Goal: Task Accomplishment & Management: Manage account settings

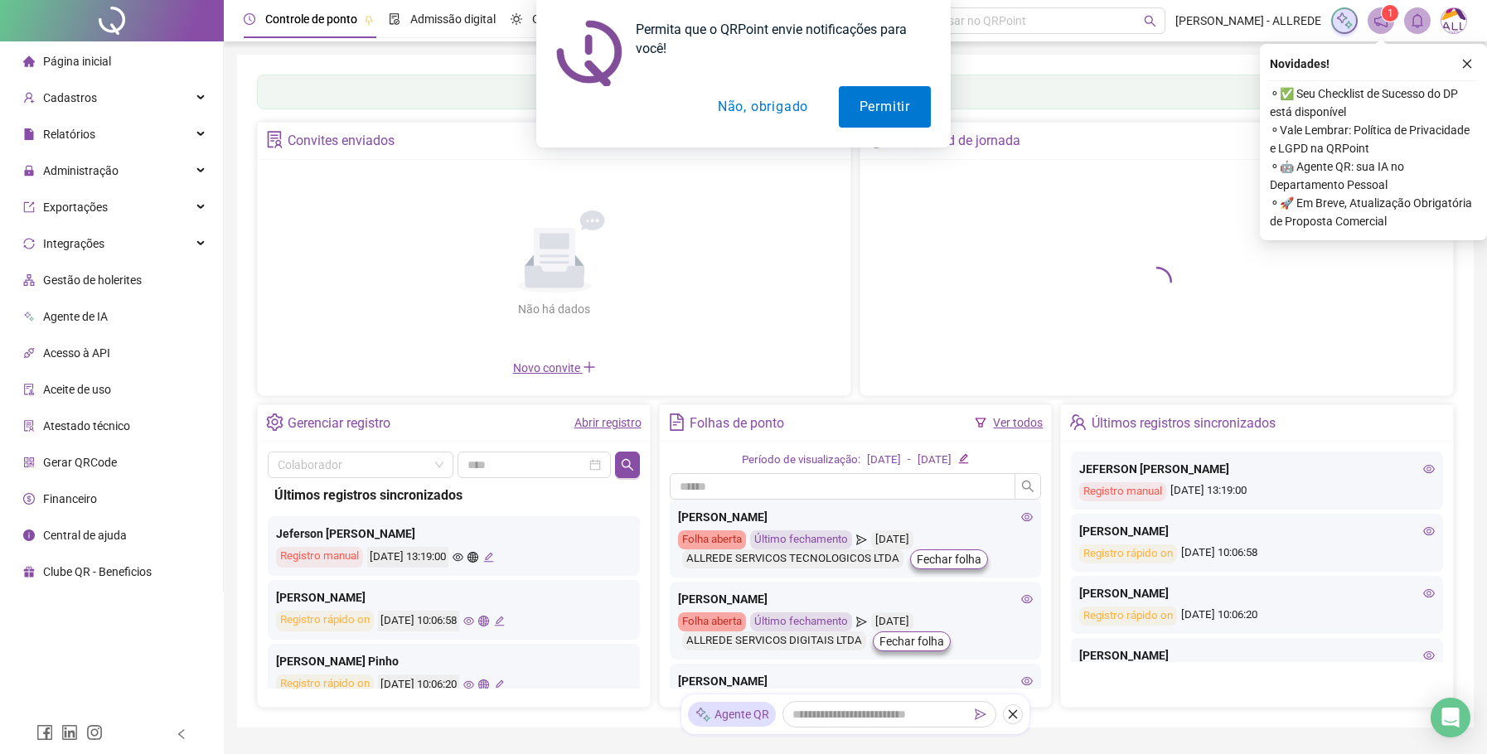
click at [748, 110] on button "Não, obrigado" at bounding box center [763, 106] width 132 height 41
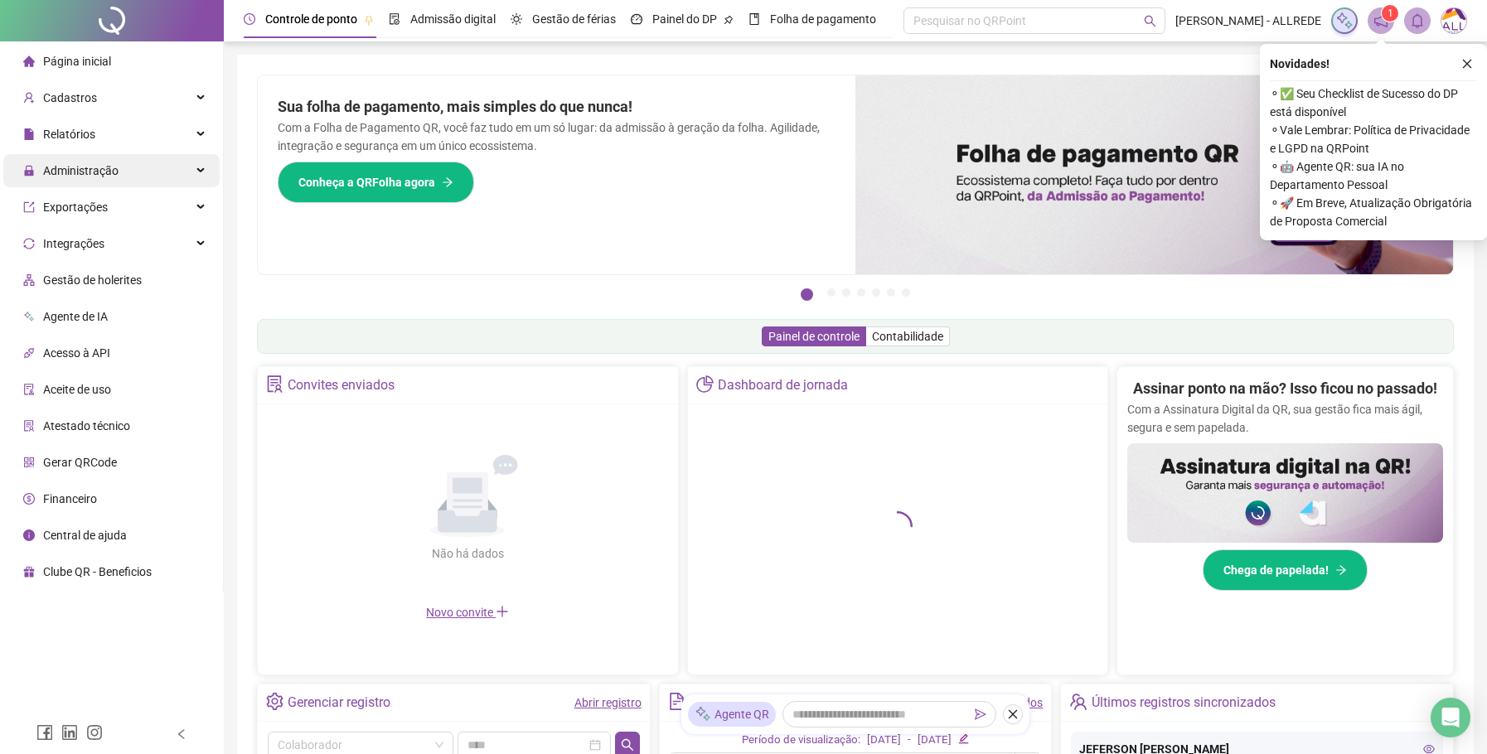
click at [75, 167] on span "Administração" at bounding box center [80, 170] width 75 height 13
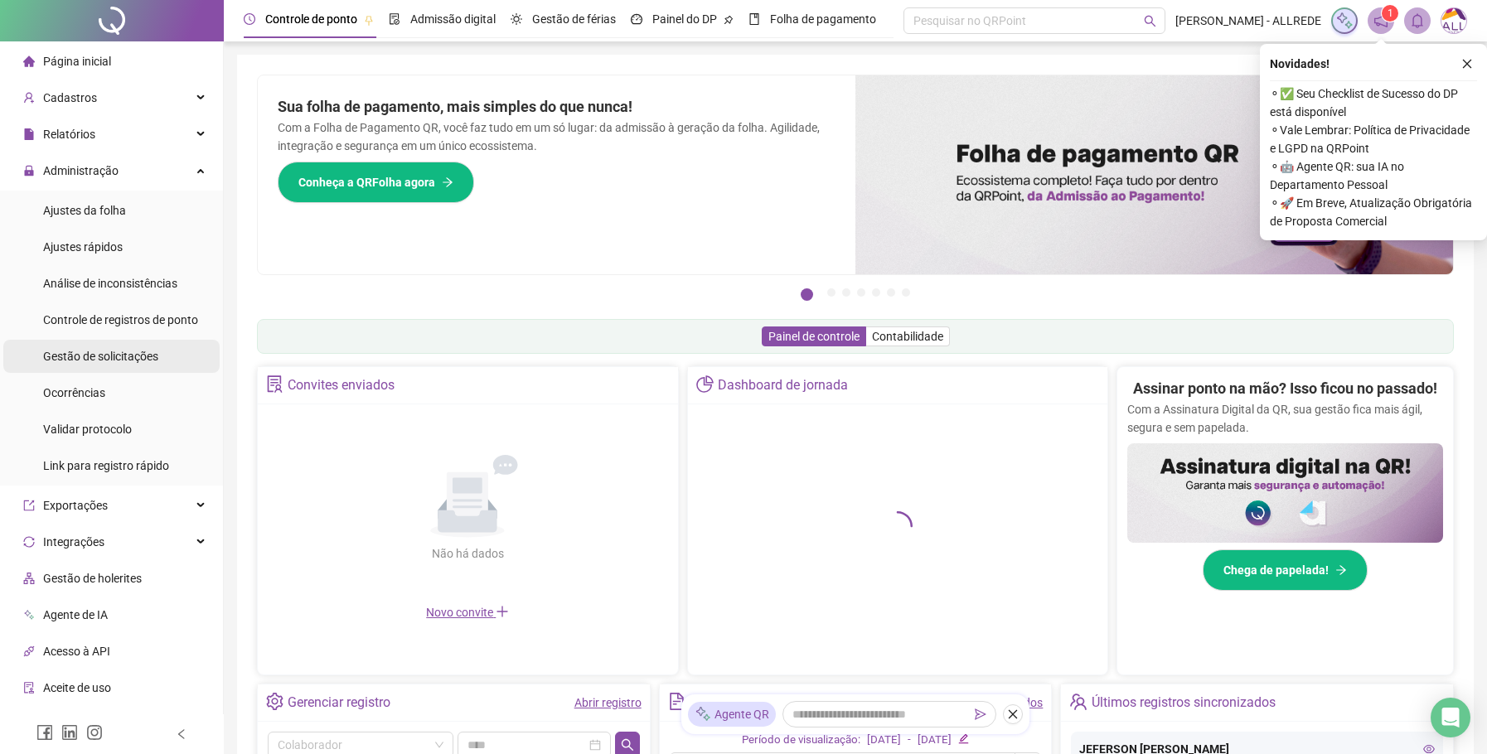
click at [109, 353] on span "Gestão de solicitações" at bounding box center [100, 356] width 115 height 13
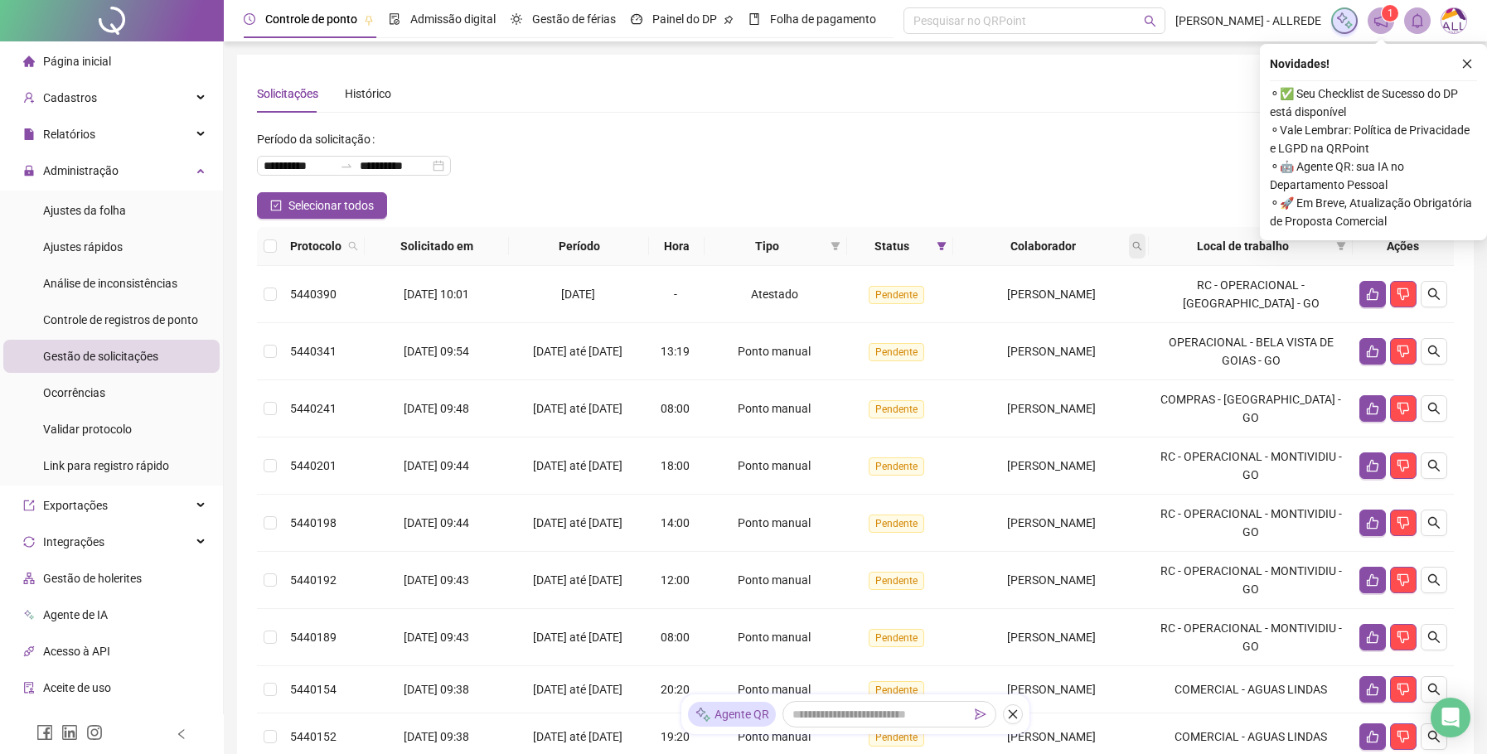
click at [1142, 249] on icon "search" at bounding box center [1137, 246] width 10 height 10
click at [1029, 282] on input "text" at bounding box center [1080, 281] width 156 height 27
type input "*********"
click at [1028, 313] on button "Buscar" at bounding box center [1039, 312] width 75 height 20
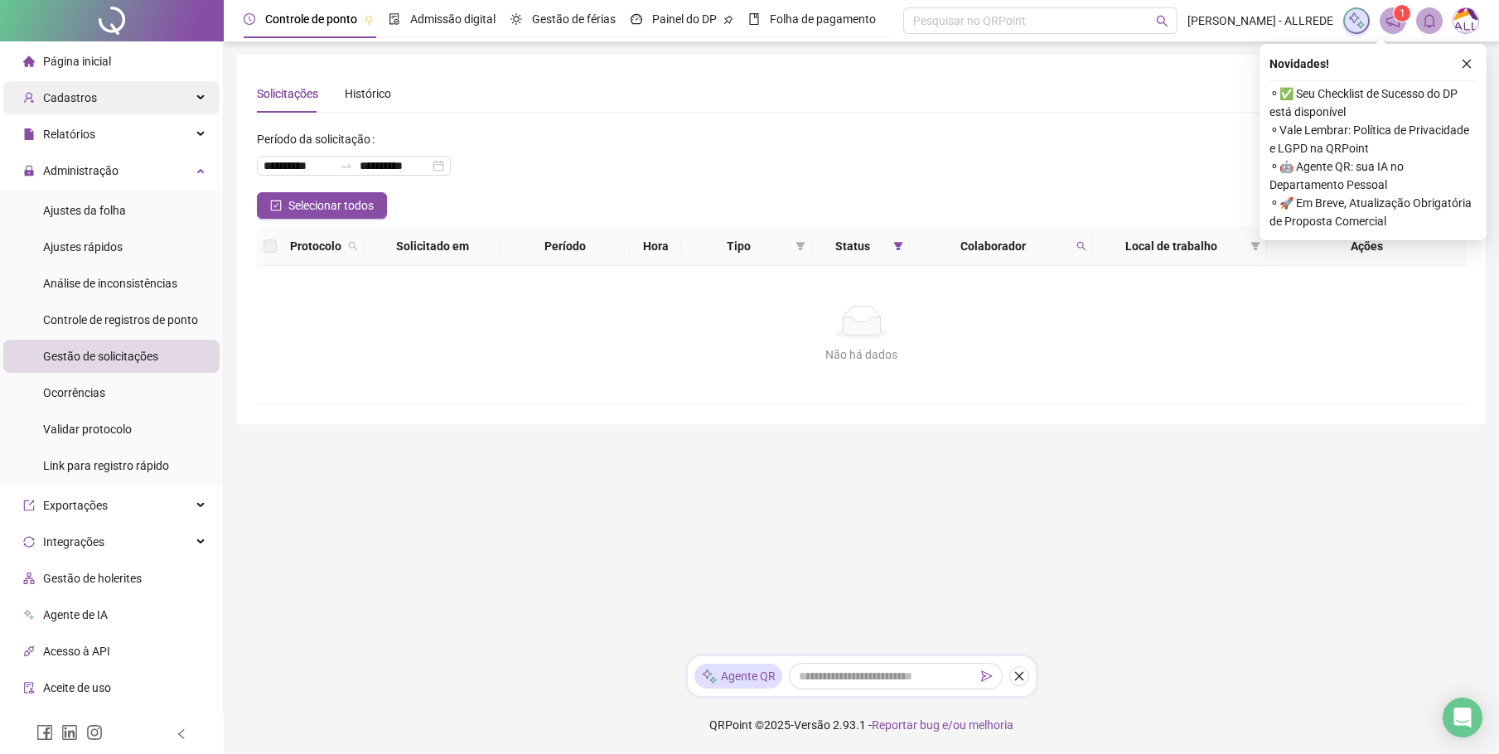
click at [75, 94] on span "Cadastros" at bounding box center [70, 97] width 54 height 13
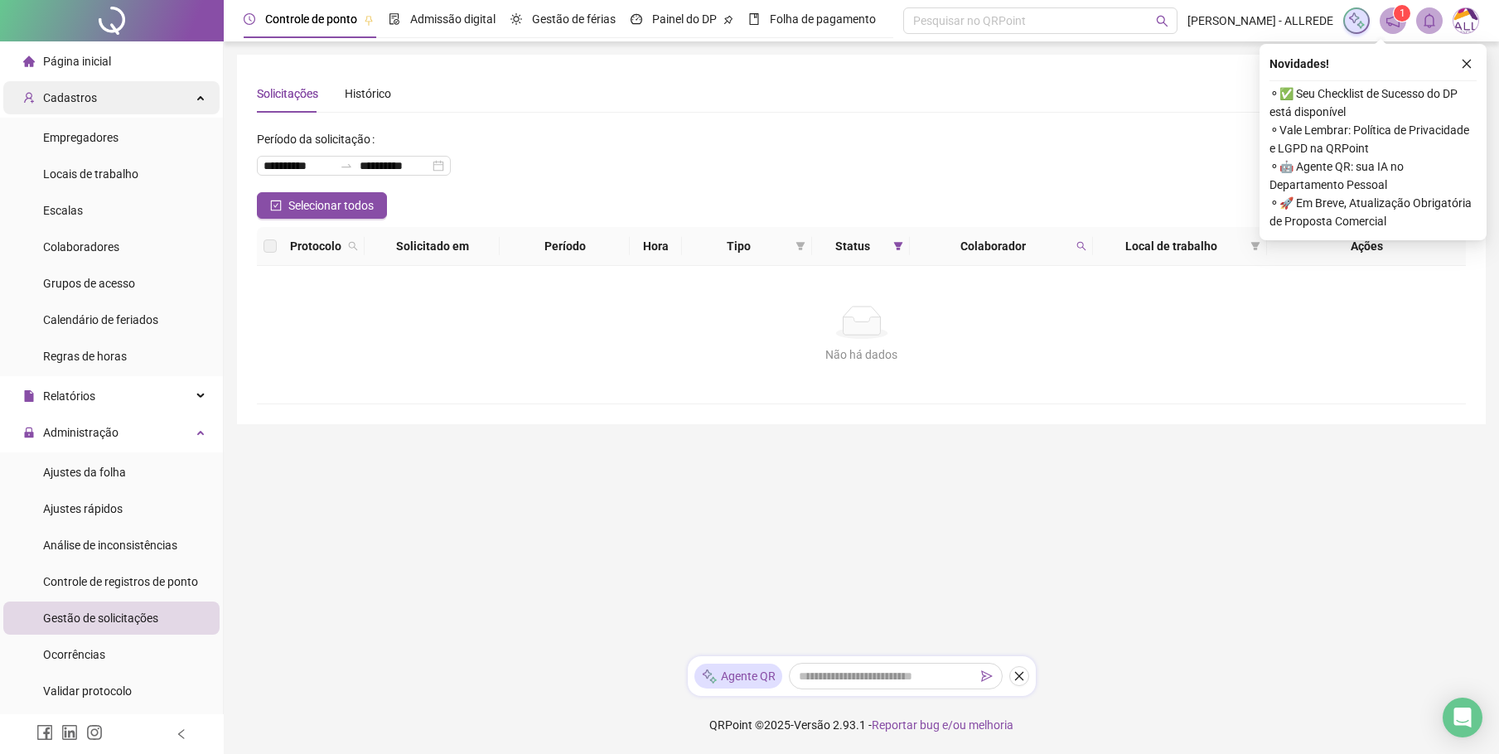
click at [75, 94] on span "Cadastros" at bounding box center [70, 97] width 54 height 13
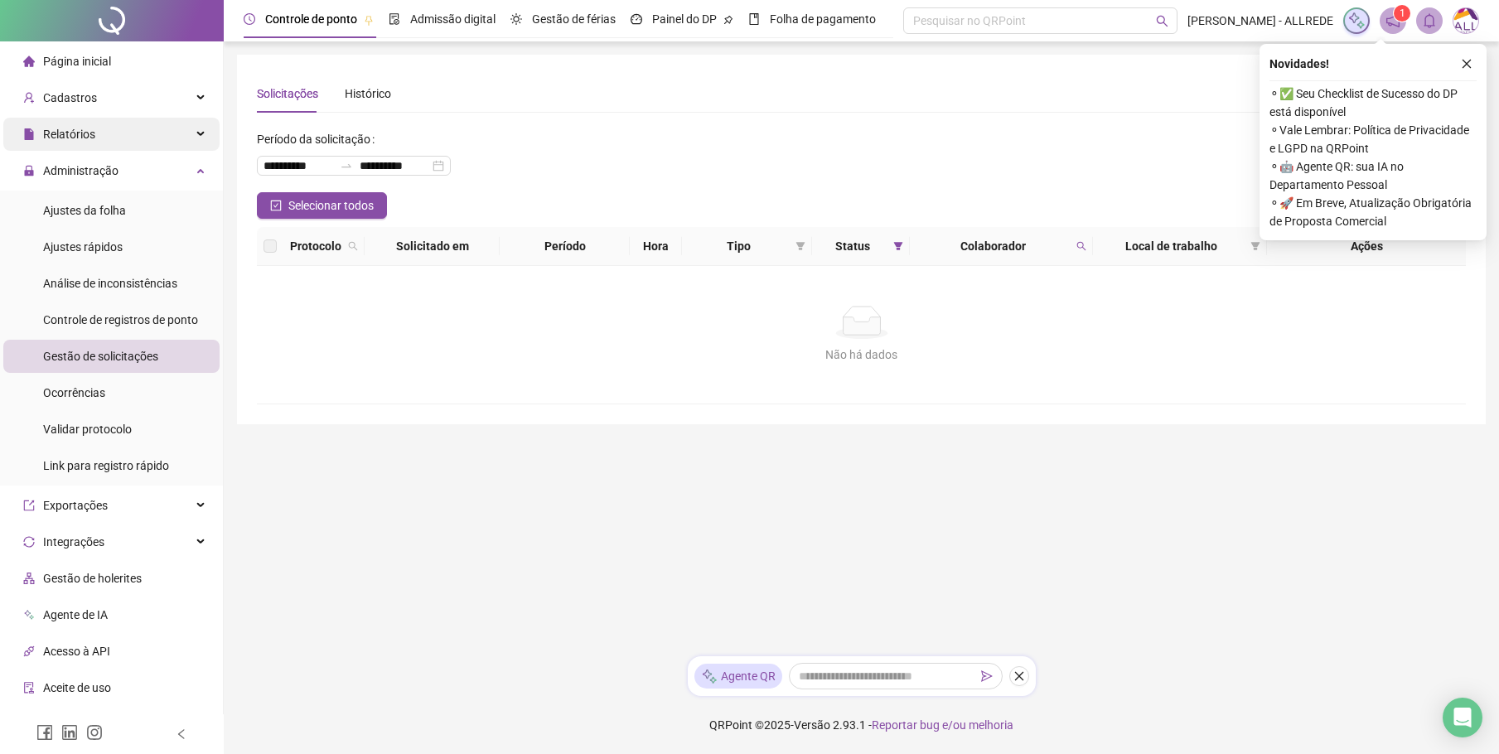
click at [71, 131] on span "Relatórios" at bounding box center [69, 134] width 52 height 13
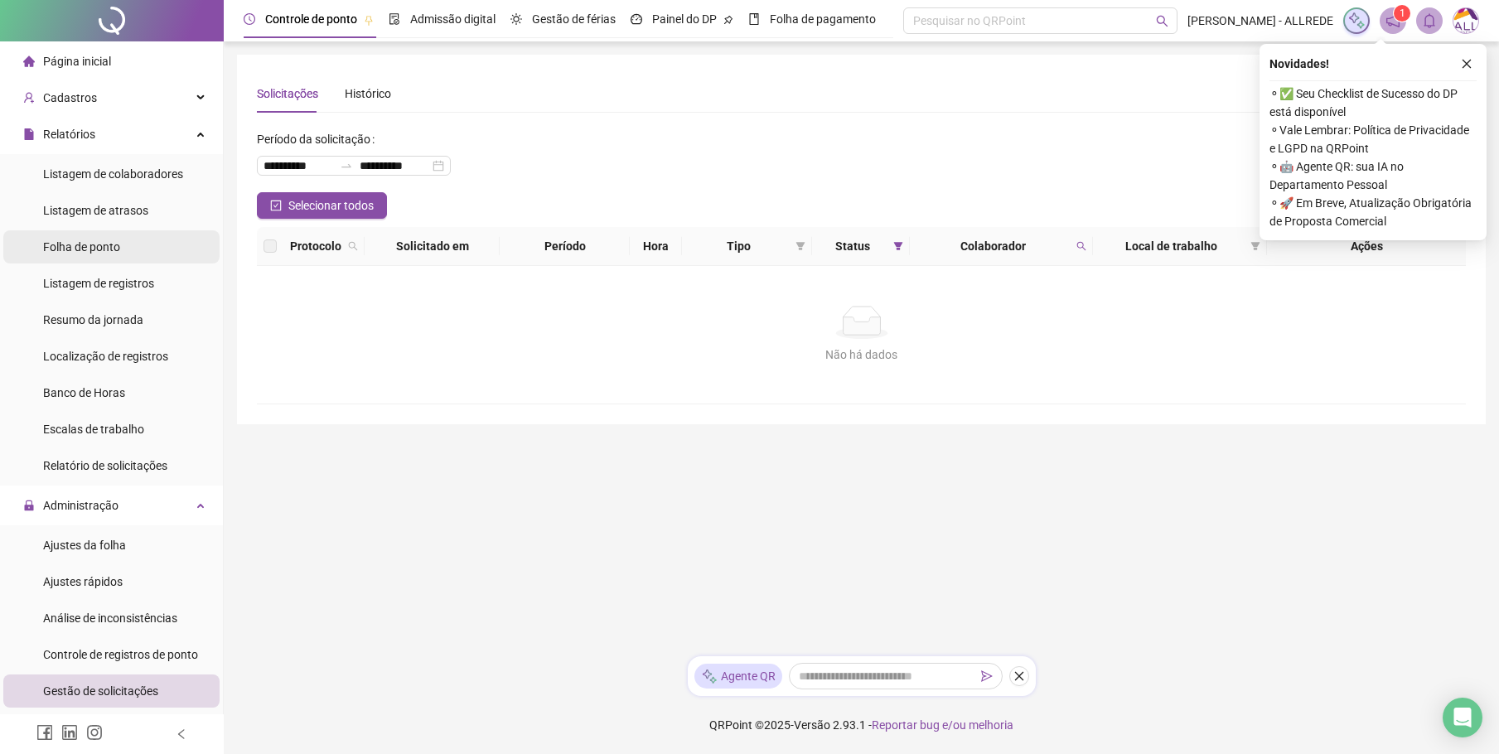
click at [65, 243] on span "Folha de ponto" at bounding box center [81, 246] width 77 height 13
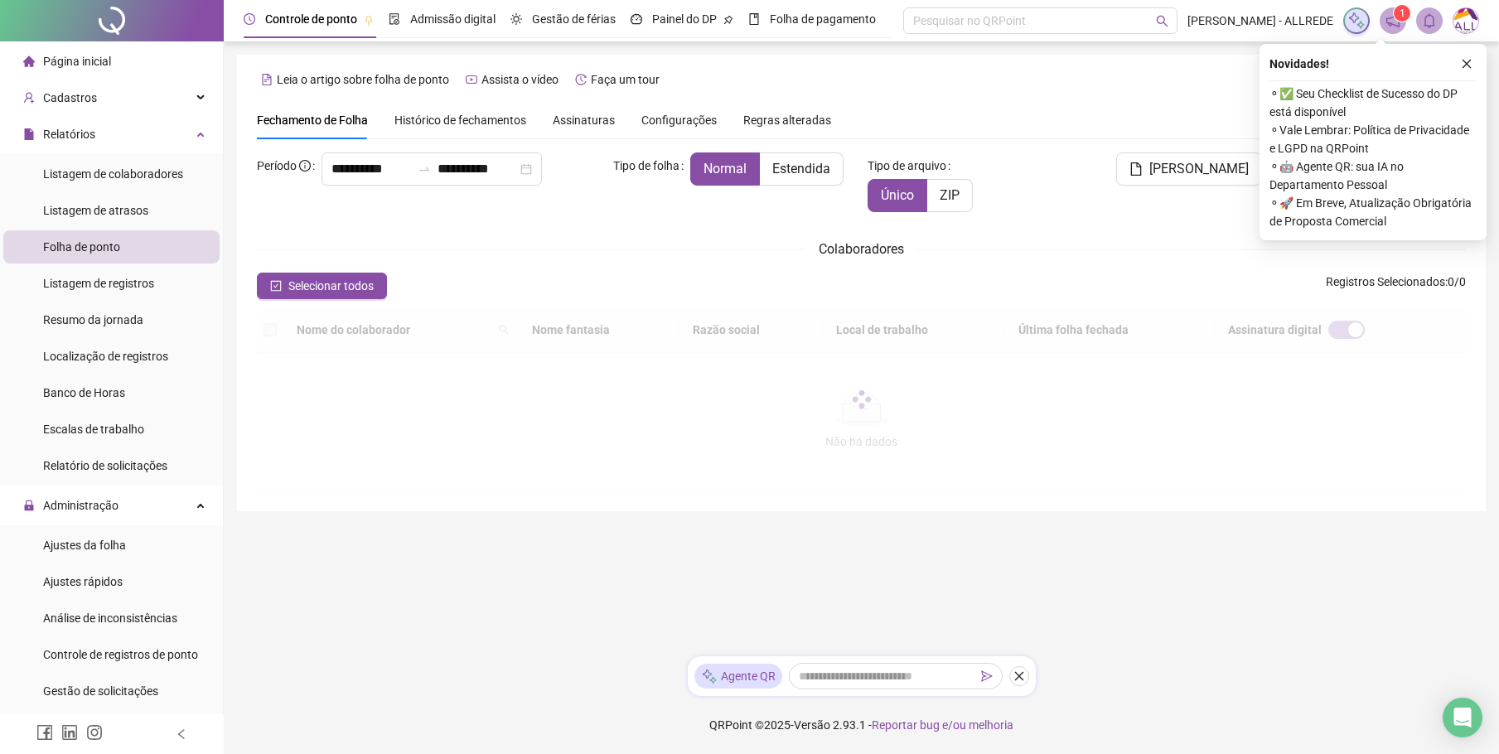
type input "**********"
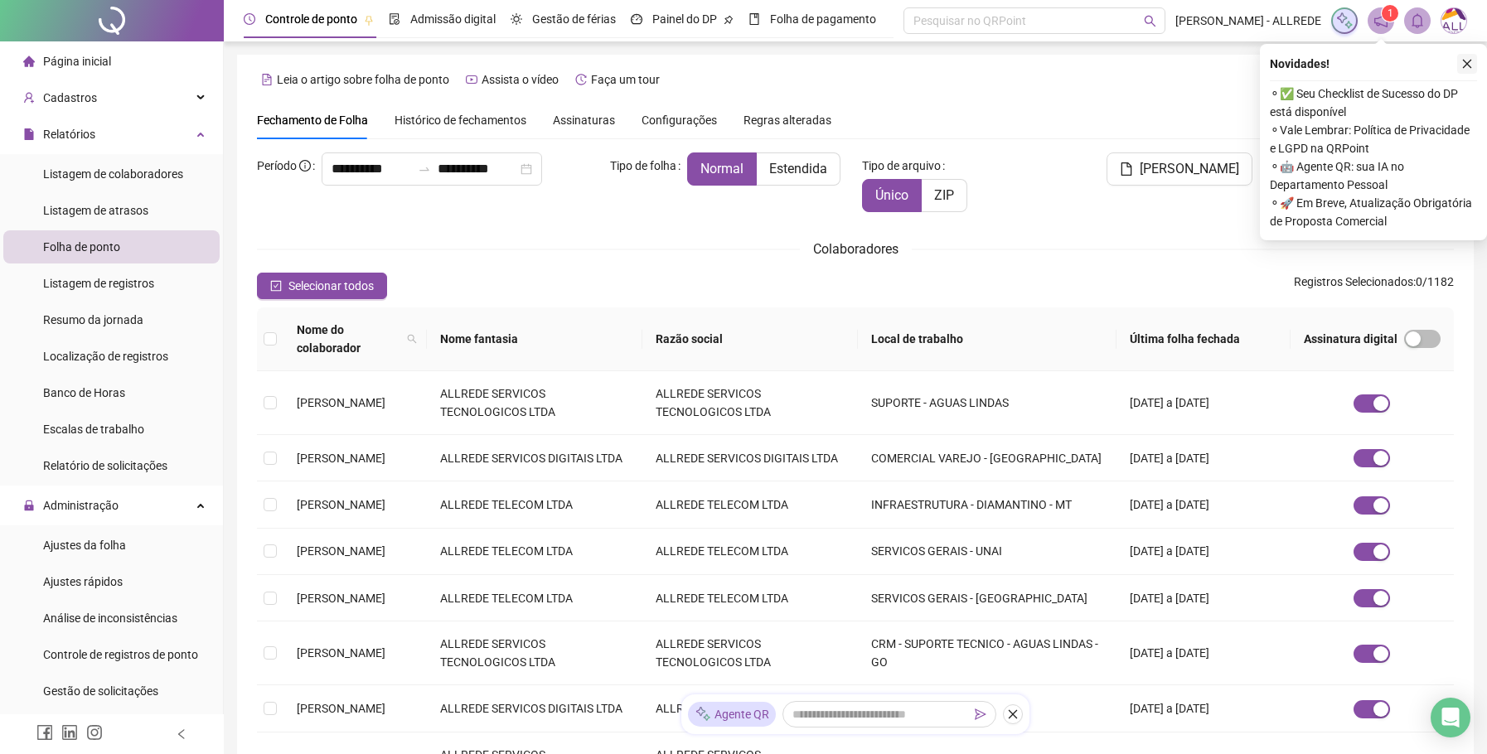
click at [1468, 60] on icon "close" at bounding box center [1467, 64] width 12 height 12
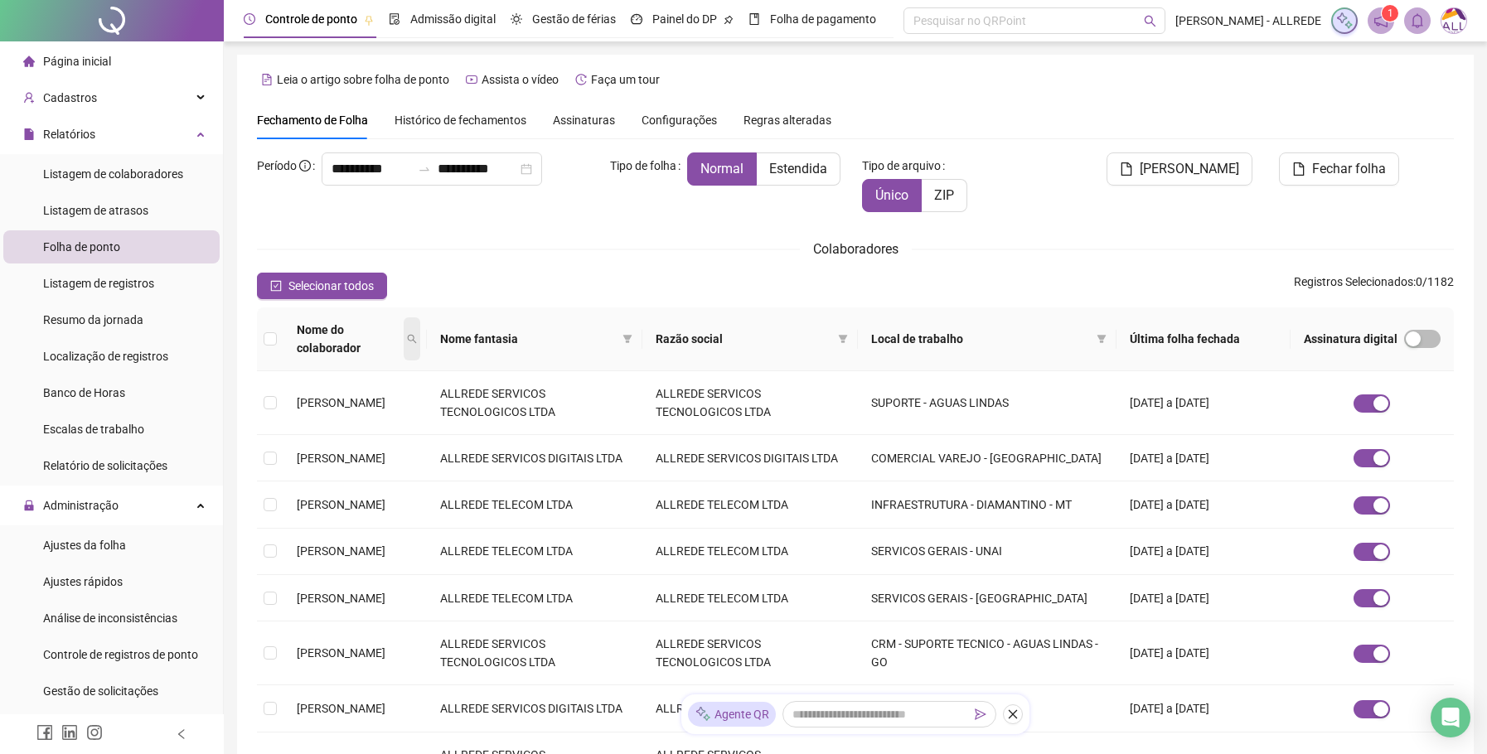
click at [417, 334] on icon "search" at bounding box center [412, 339] width 10 height 10
click at [404, 350] on input "text" at bounding box center [385, 359] width 156 height 27
type input "*********"
click at [346, 394] on span "Buscar" at bounding box center [354, 389] width 36 height 18
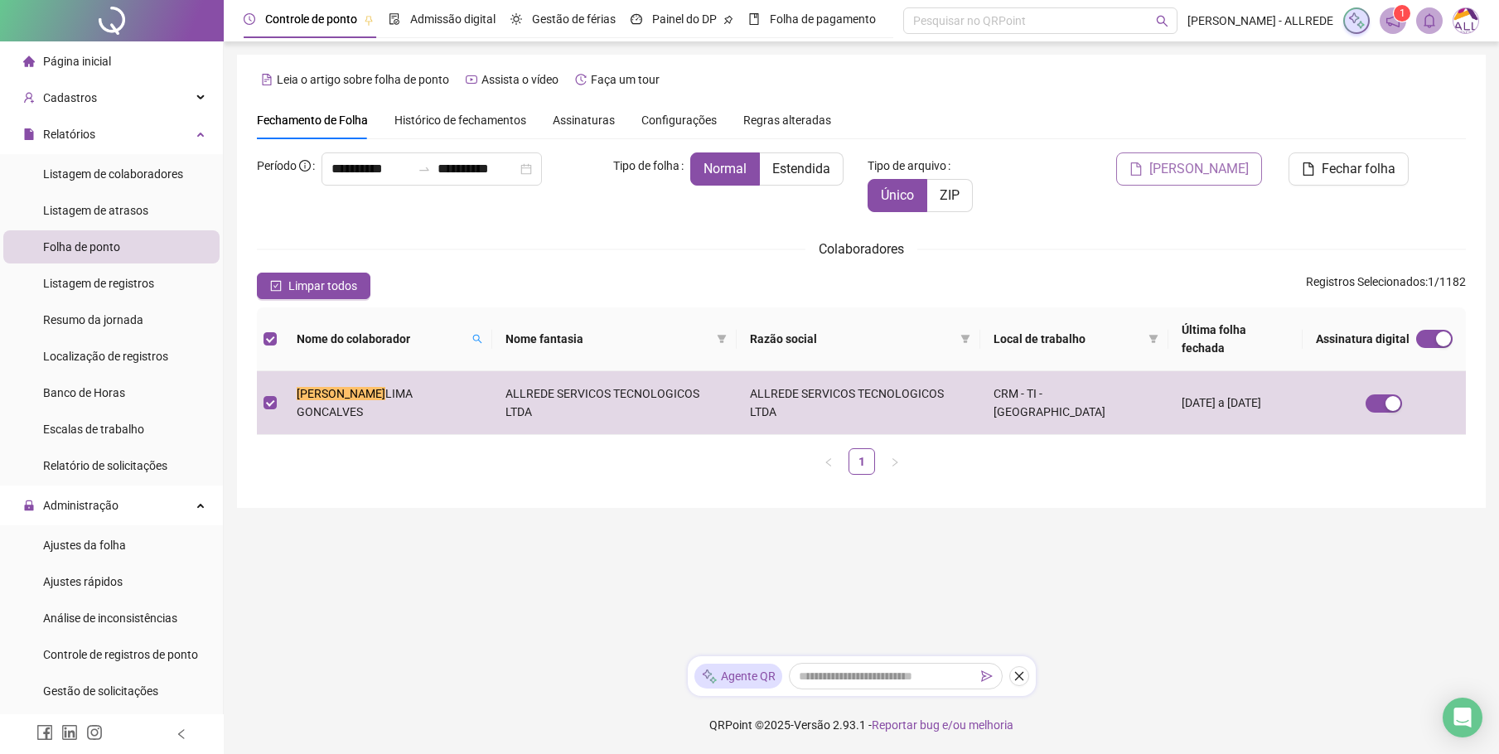
click at [1191, 169] on span "[PERSON_NAME]" at bounding box center [1198, 169] width 99 height 20
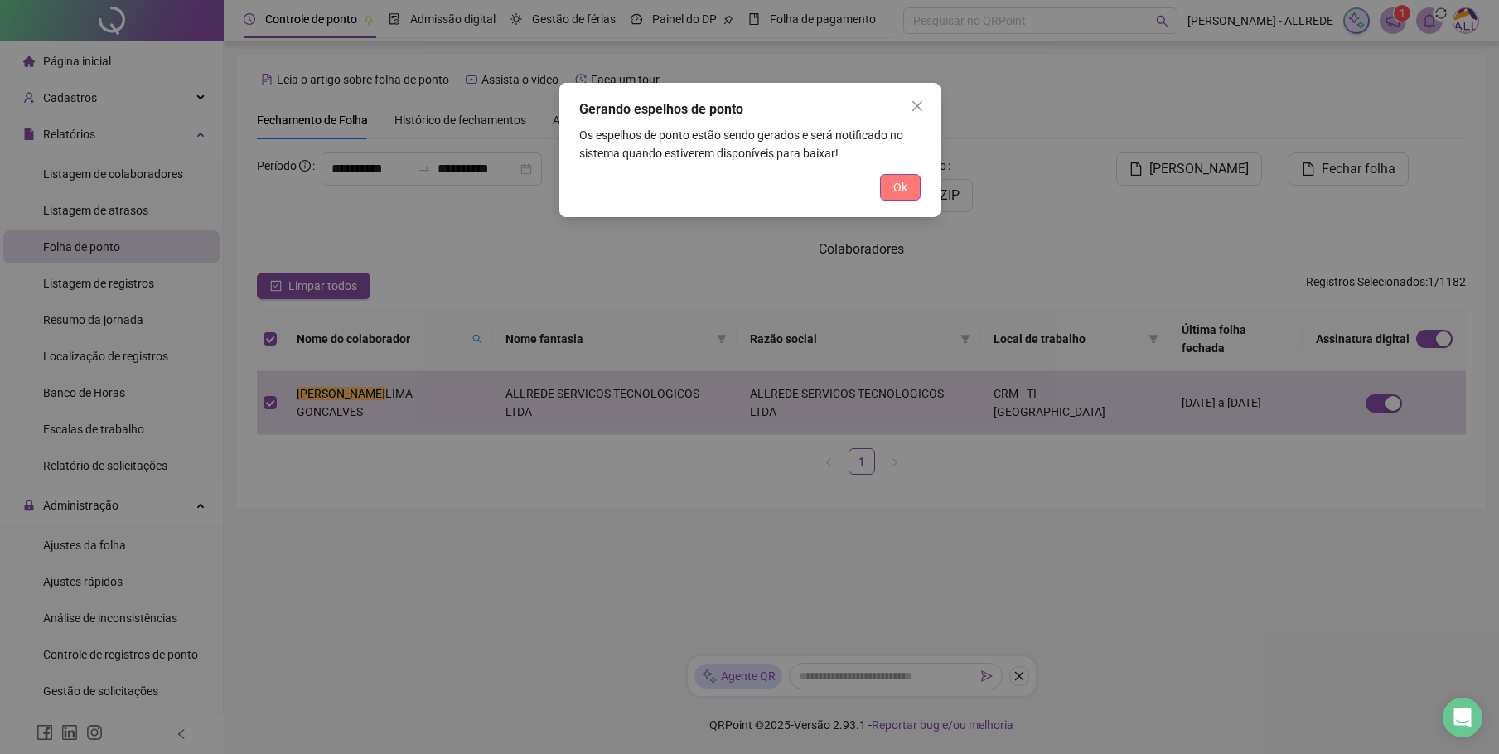
click at [900, 184] on span "Ok" at bounding box center [900, 187] width 14 height 18
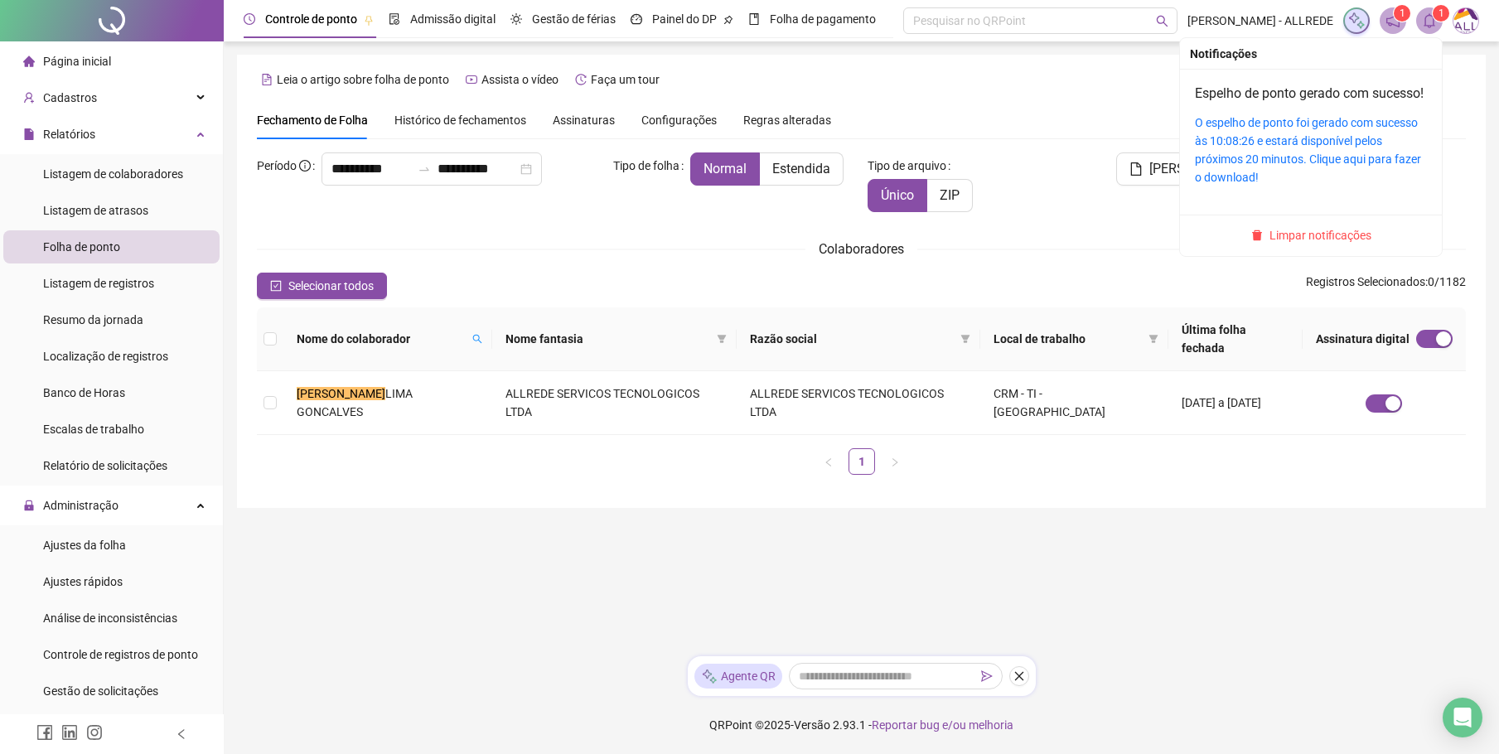
click at [1427, 15] on icon "bell" at bounding box center [1429, 20] width 15 height 15
click at [1260, 153] on link "O espelho de ponto foi gerado com sucesso às 10:08:26 e estará disponível pelos…" at bounding box center [1308, 150] width 226 height 68
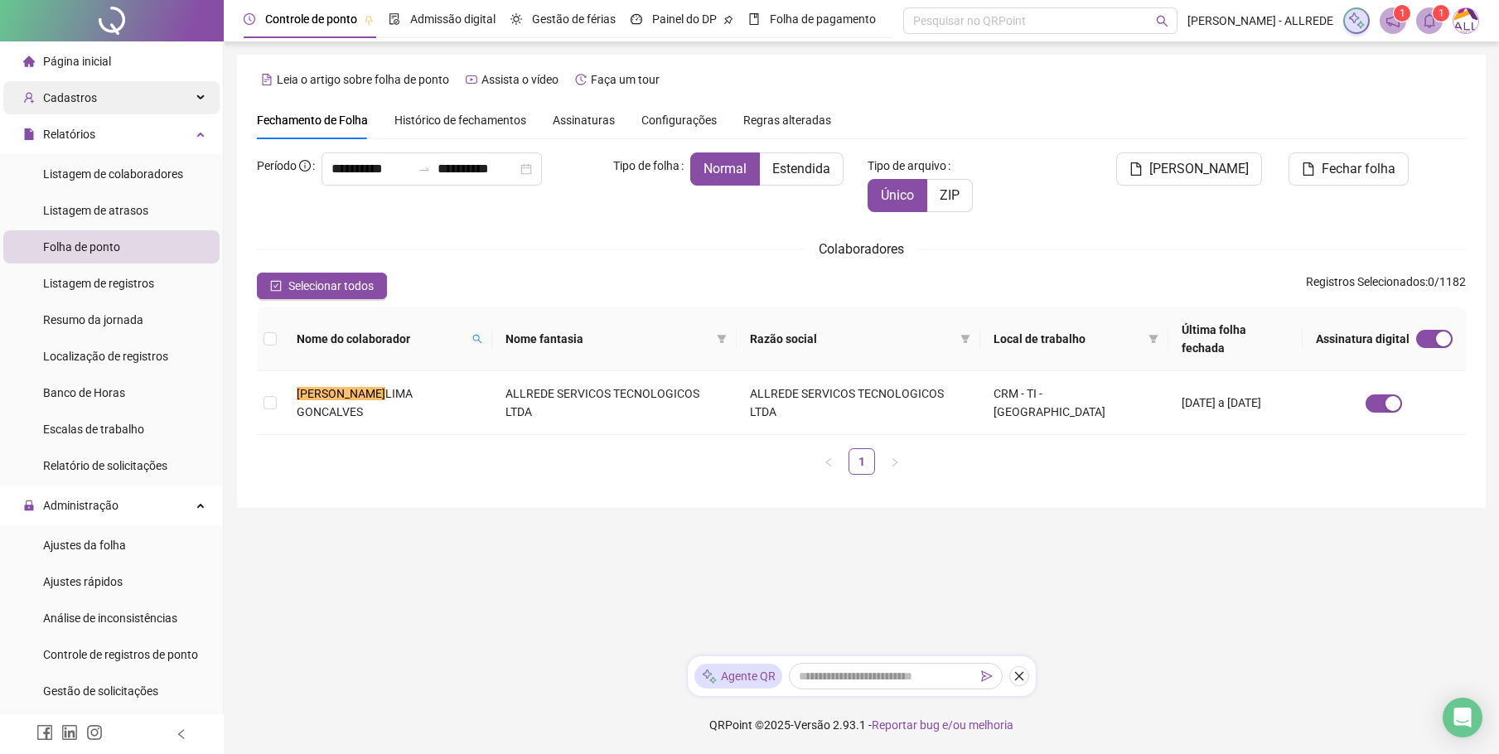
click at [73, 96] on span "Cadastros" at bounding box center [70, 97] width 54 height 13
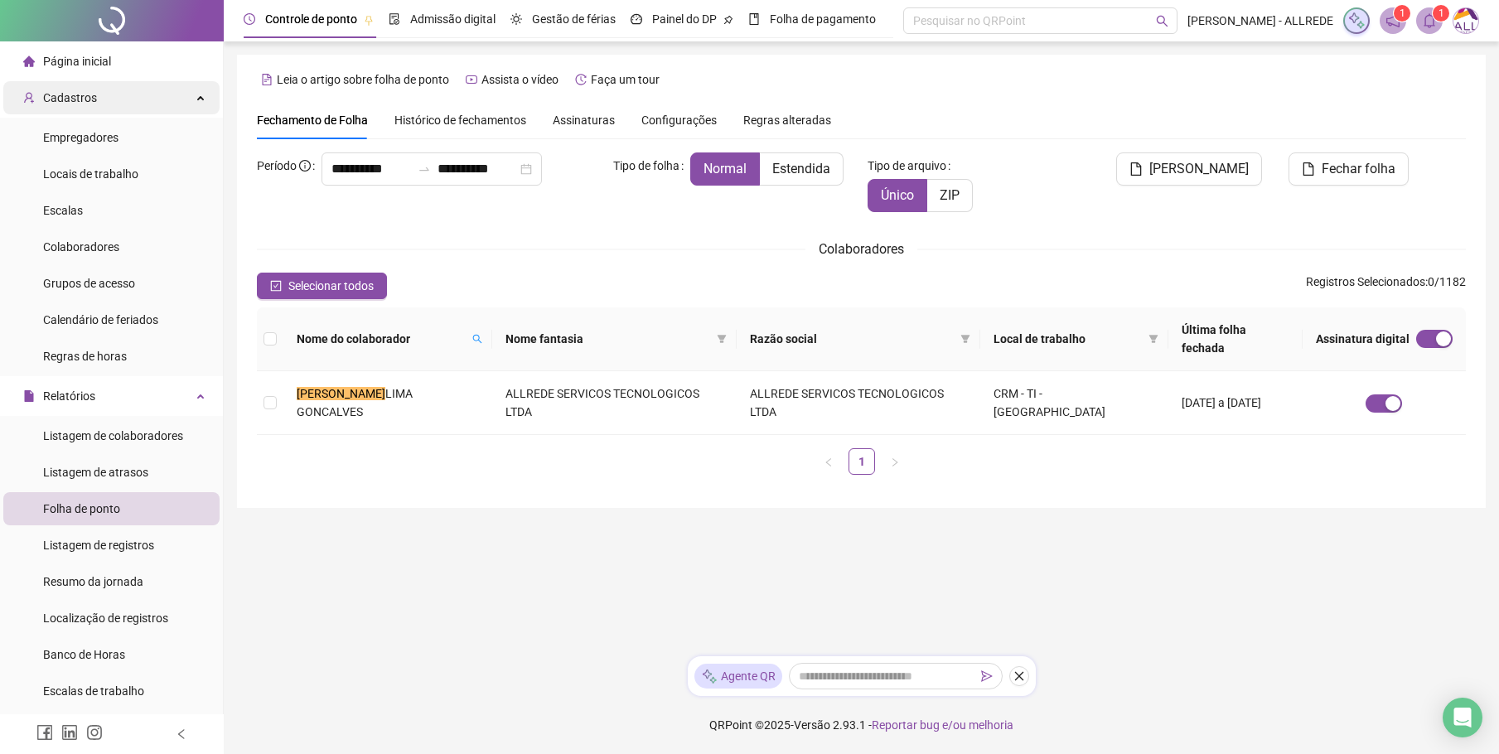
click at [92, 98] on span "Cadastros" at bounding box center [70, 97] width 54 height 13
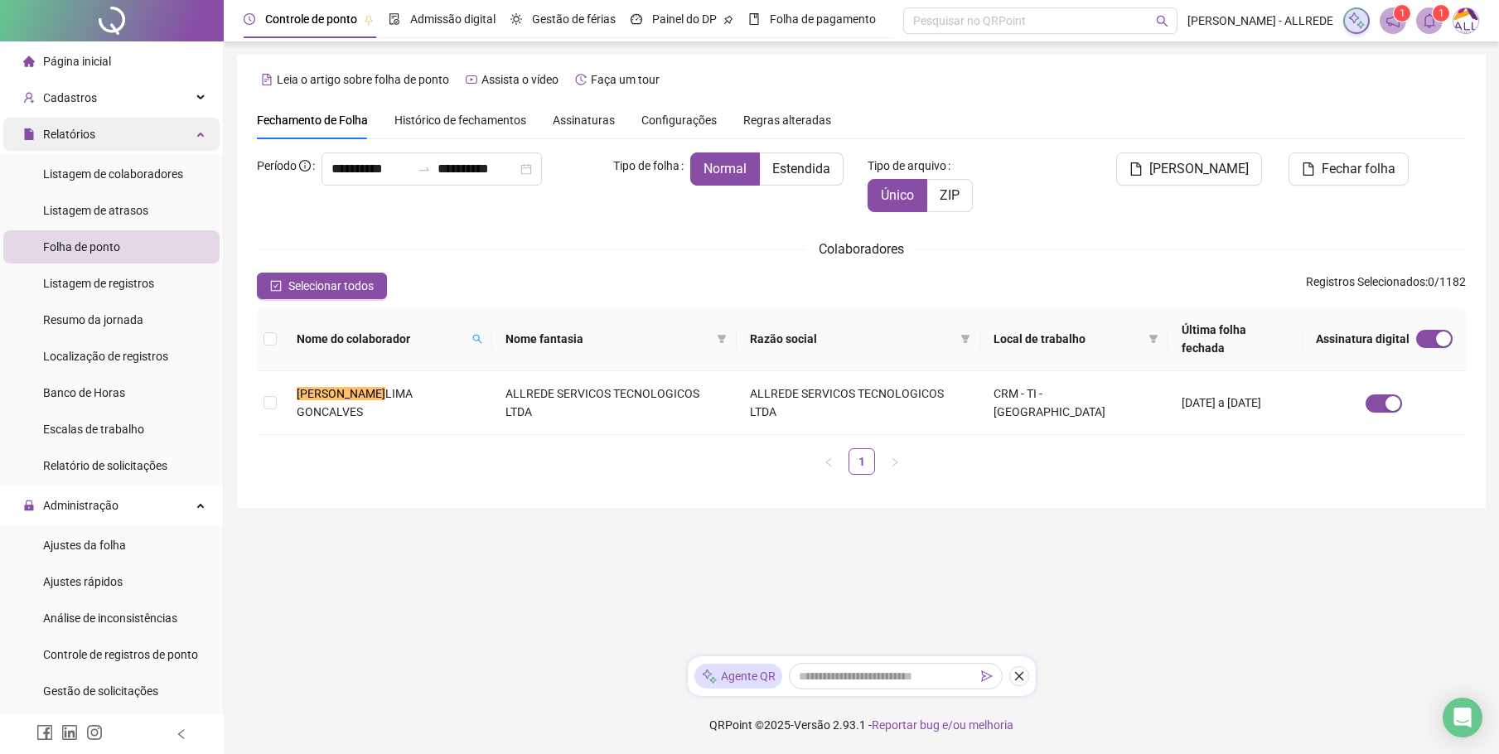
click at [68, 128] on span "Relatórios" at bounding box center [69, 134] width 52 height 13
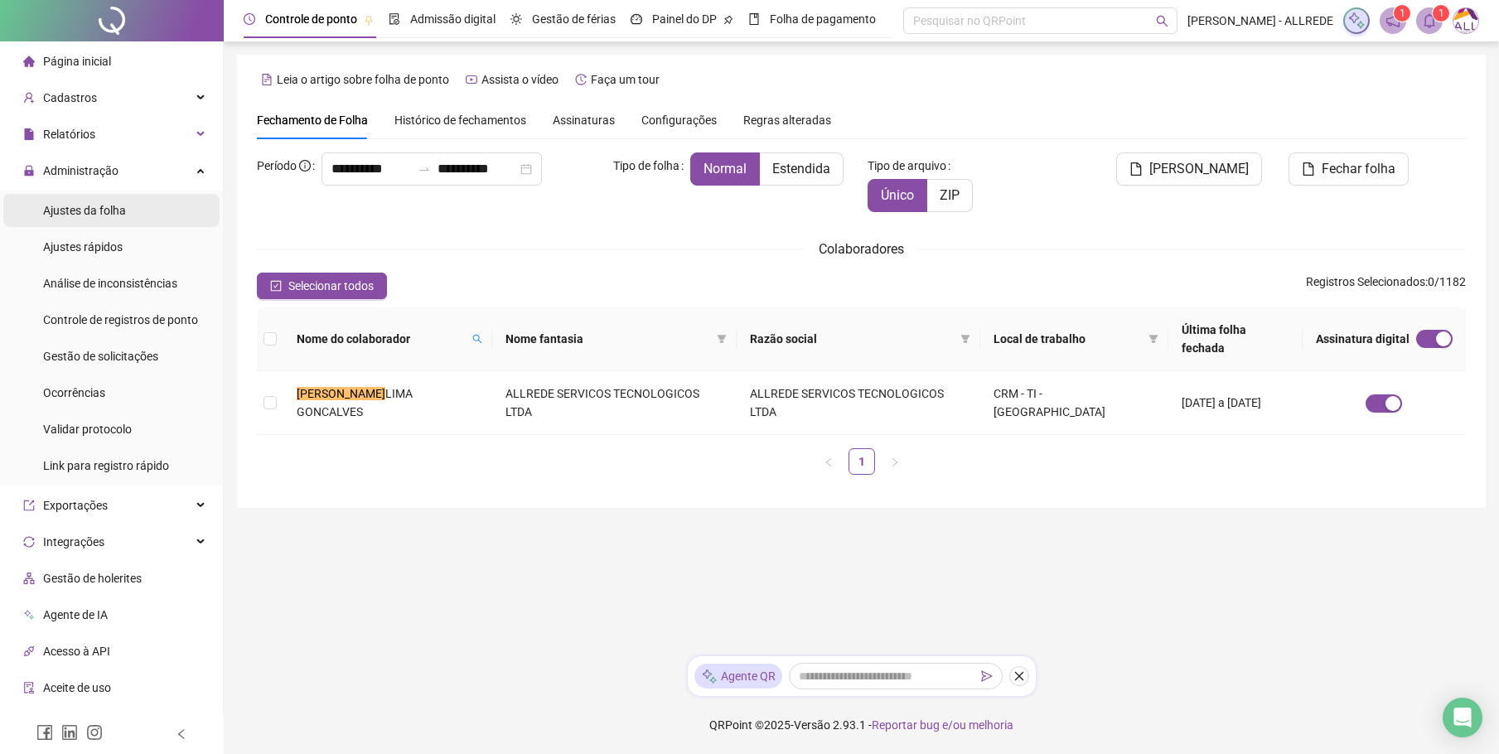
click at [75, 213] on span "Ajustes da folha" at bounding box center [84, 210] width 83 height 13
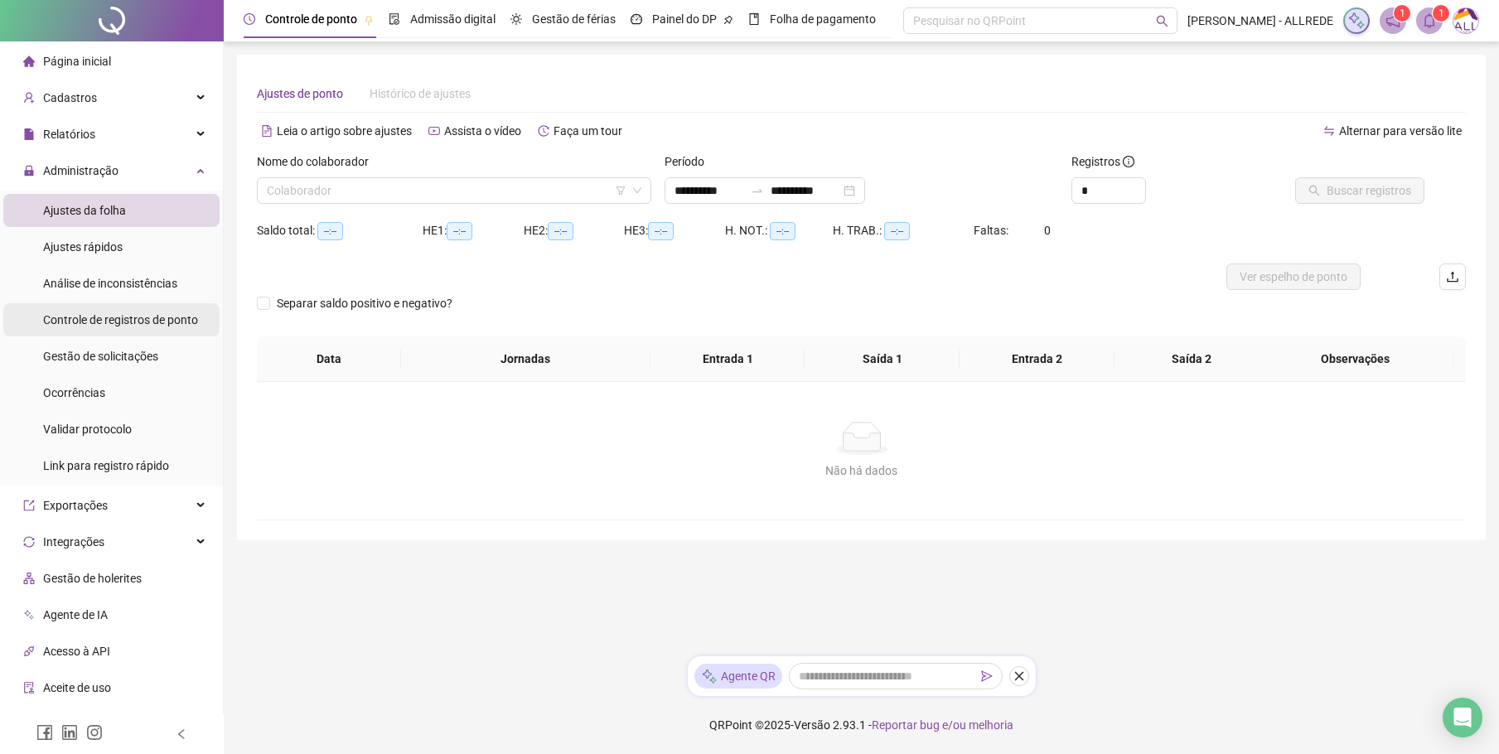
type input "**********"
click at [379, 187] on input "search" at bounding box center [447, 190] width 360 height 25
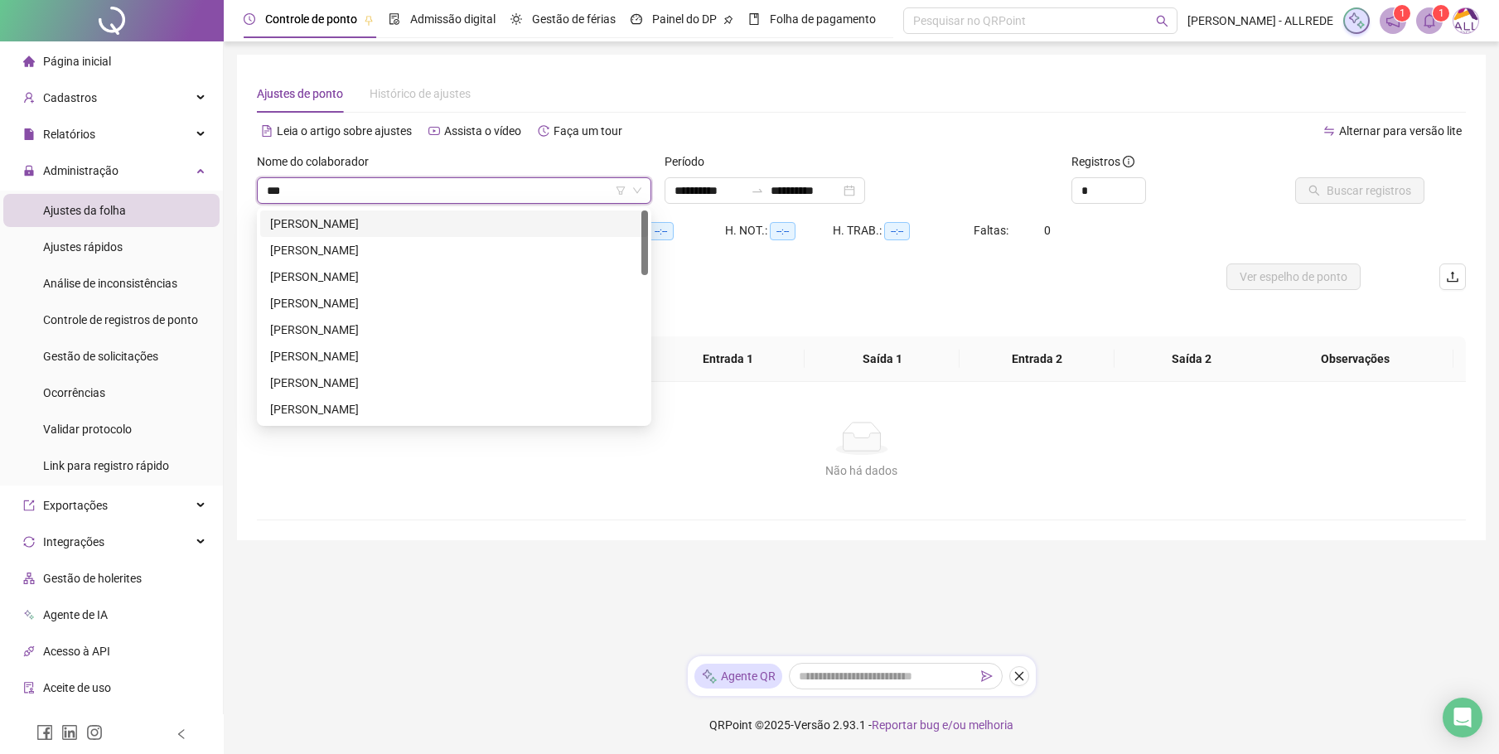
type input "****"
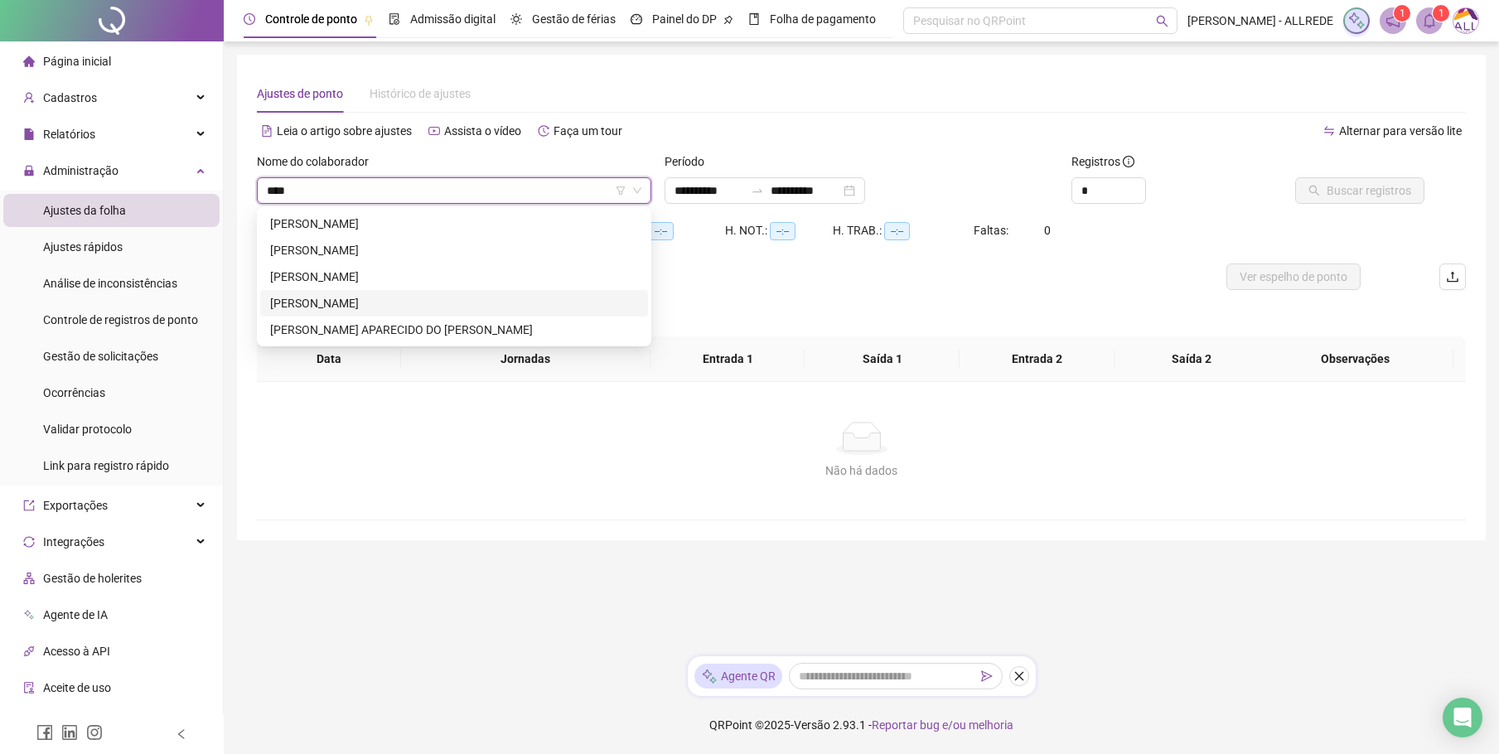
click at [355, 301] on div "[PERSON_NAME]" at bounding box center [454, 303] width 368 height 18
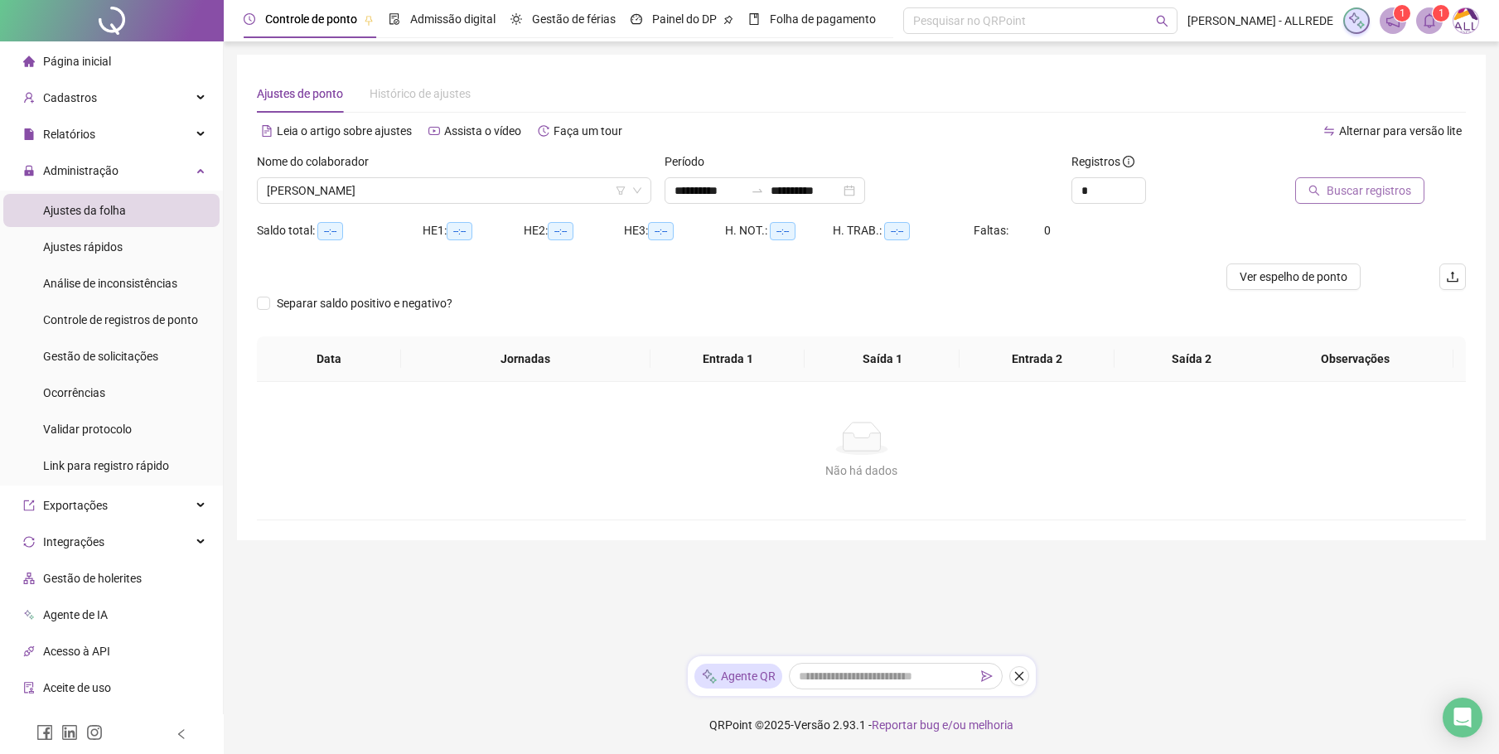
click at [1352, 191] on span "Buscar registros" at bounding box center [1369, 190] width 85 height 18
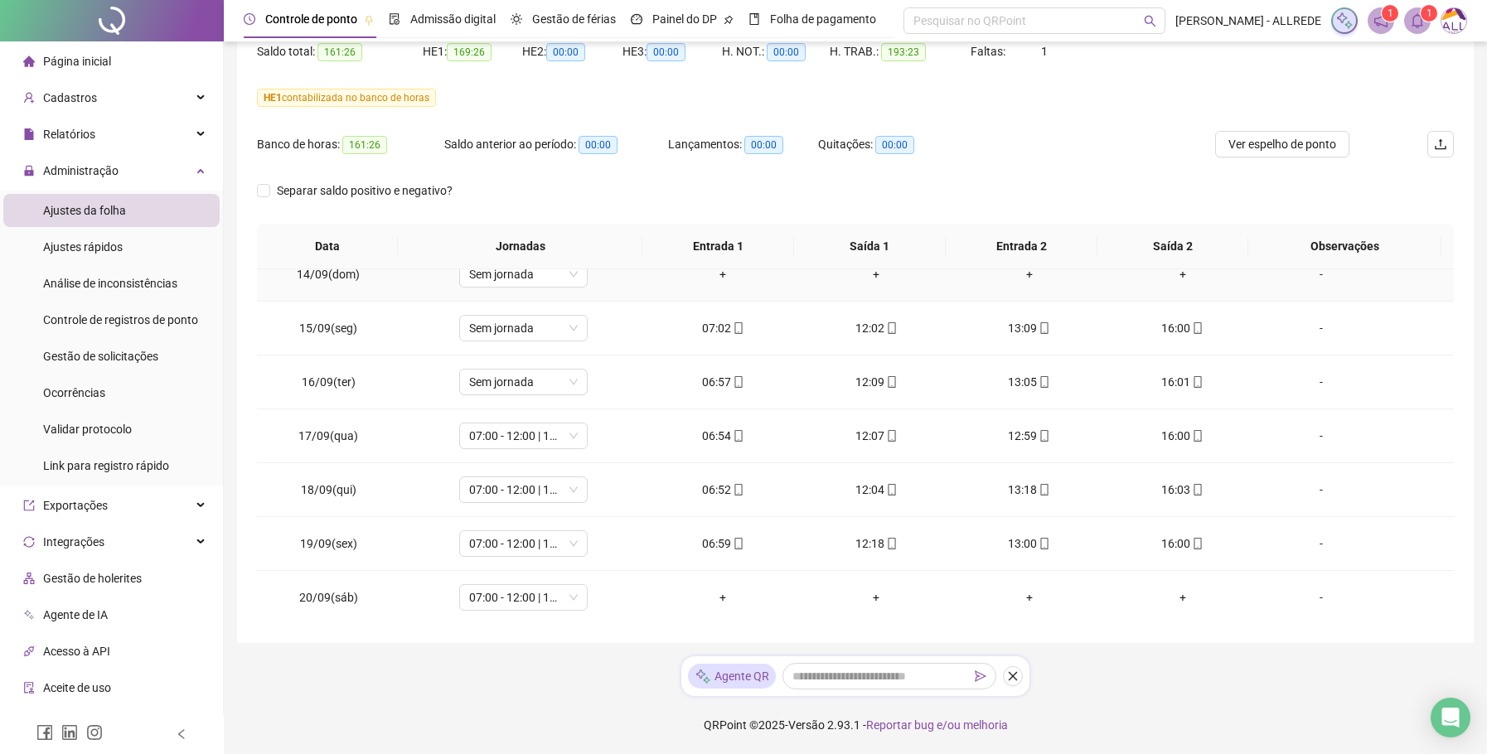
scroll to position [1316, 0]
click at [569, 597] on span "07:00 - 12:00 | 13:00 - 16:00" at bounding box center [523, 595] width 109 height 25
type input "***"
click at [522, 561] on div "Folga compensatória" at bounding box center [533, 562] width 109 height 18
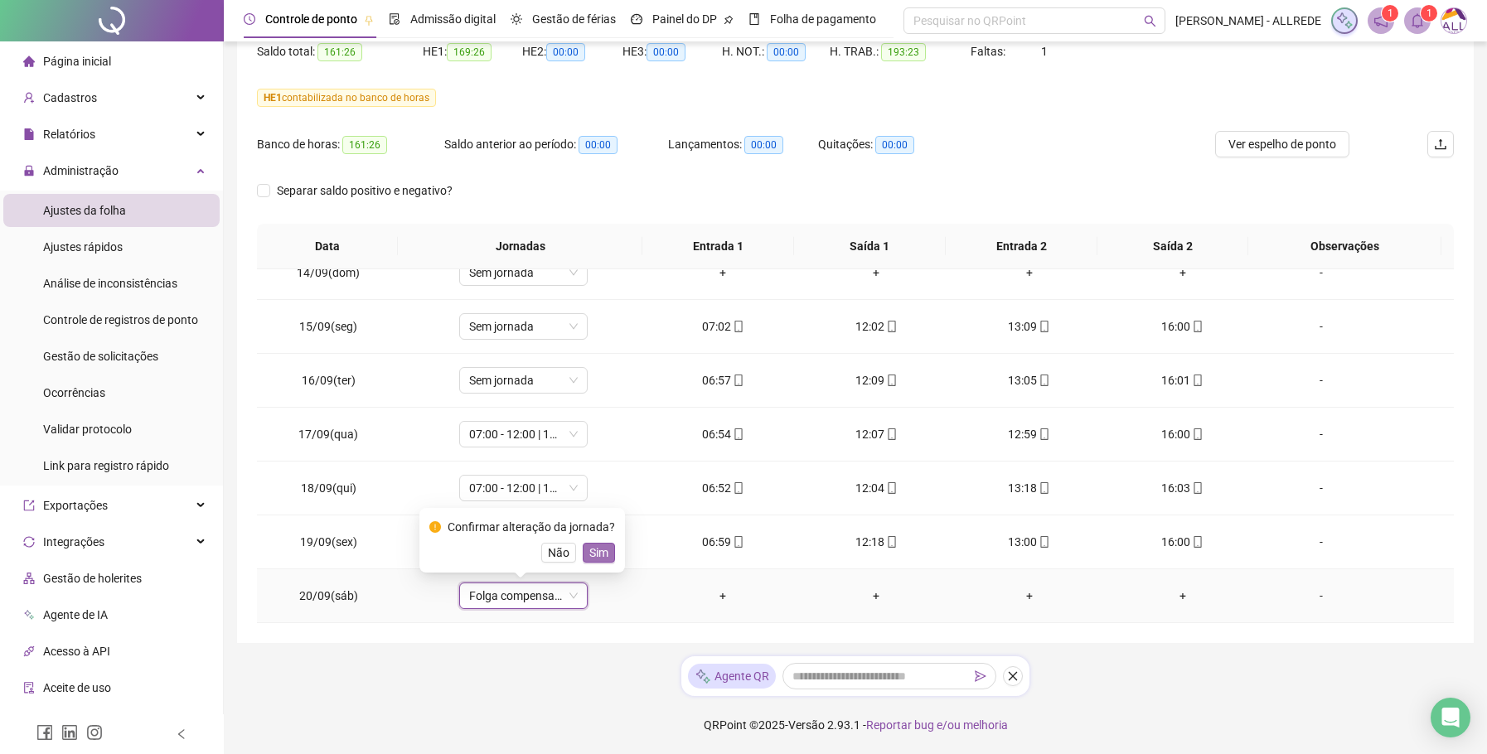
click at [597, 553] on span "Sim" at bounding box center [598, 553] width 19 height 18
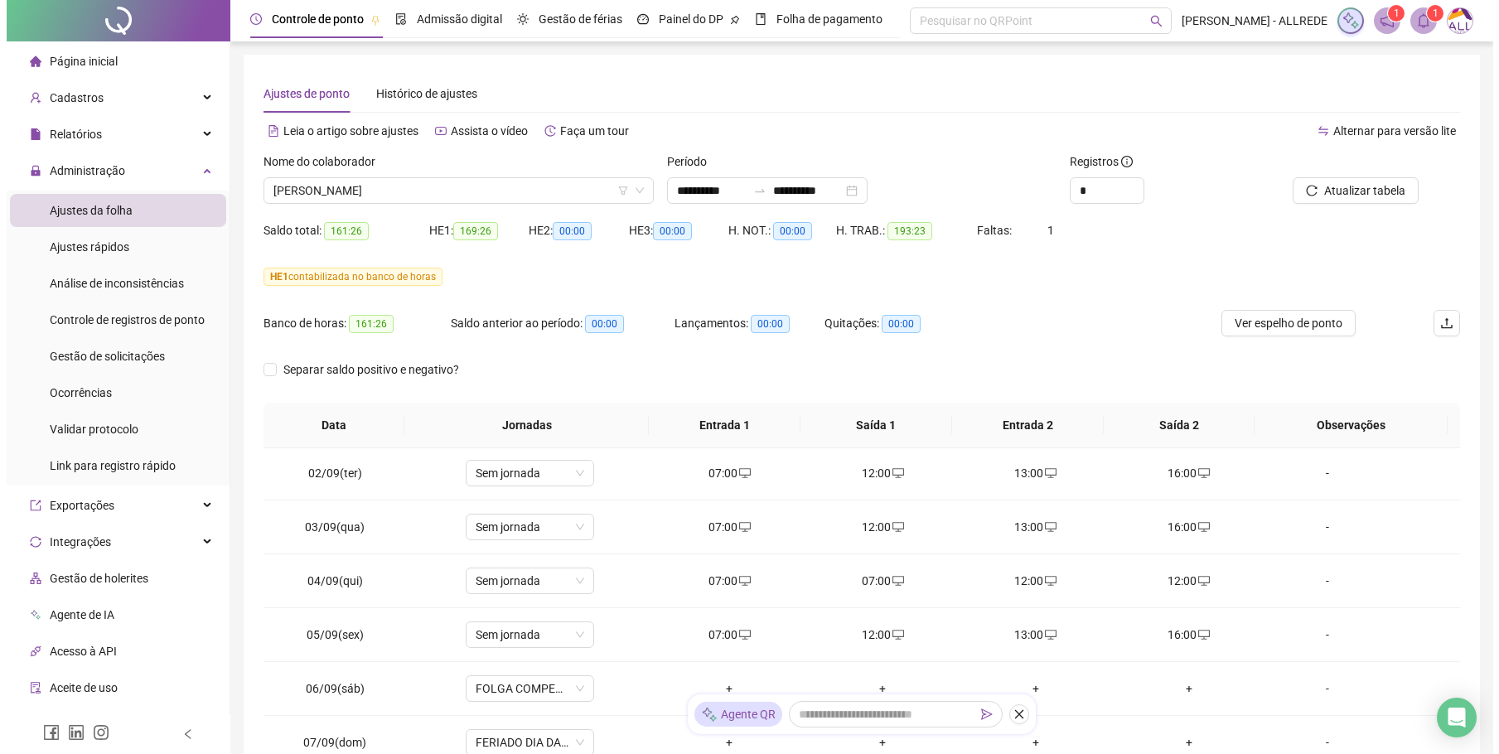
scroll to position [647, 0]
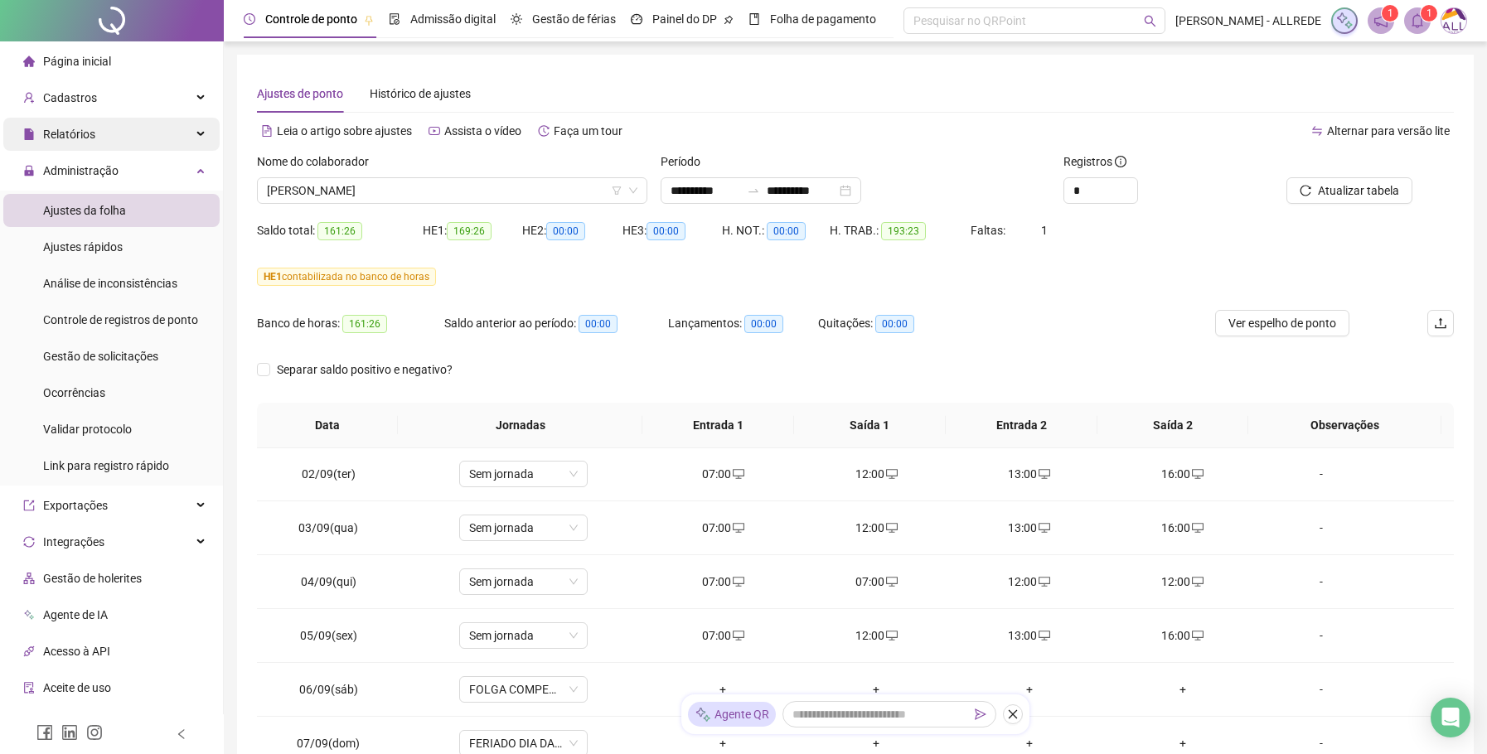
click at [81, 130] on span "Relatórios" at bounding box center [69, 134] width 52 height 13
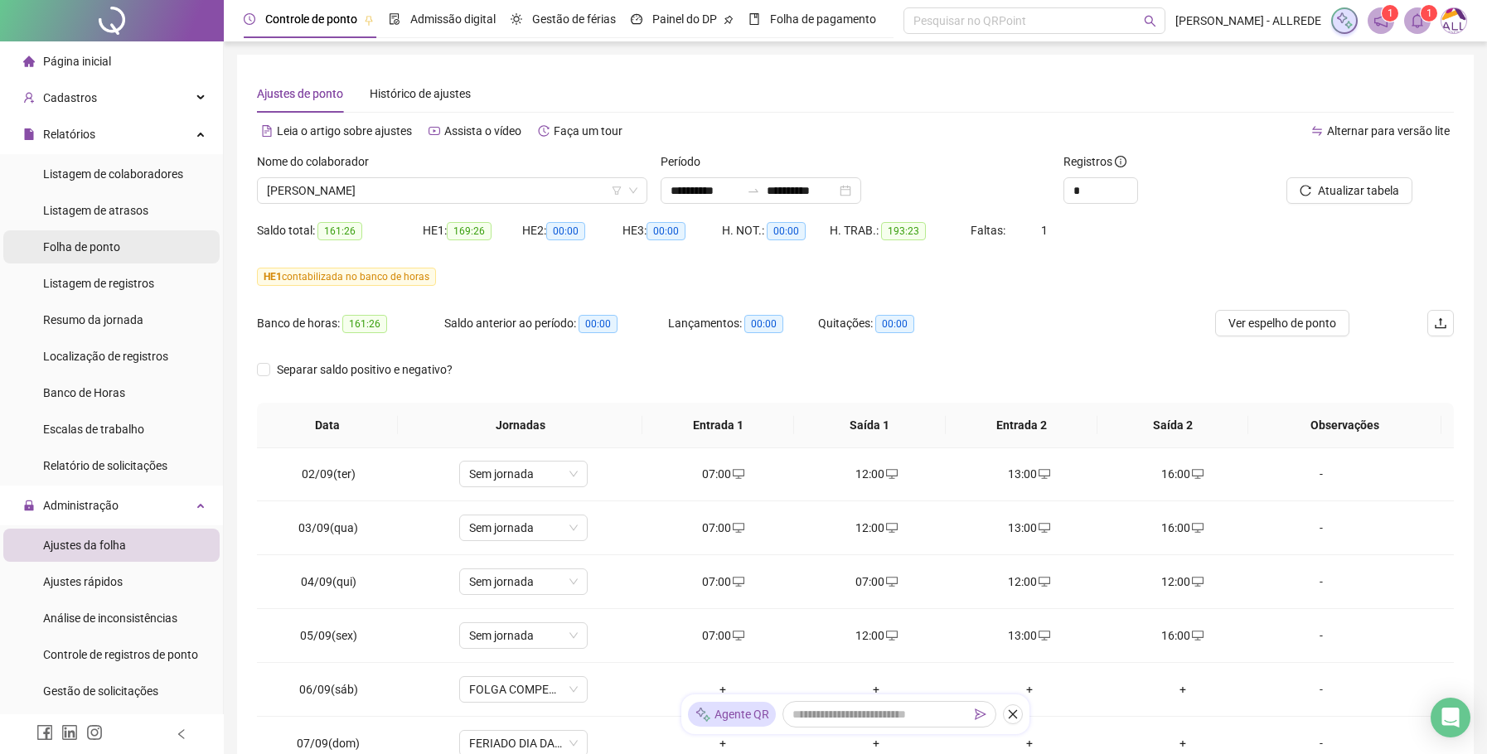
click at [96, 248] on span "Folha de ponto" at bounding box center [81, 246] width 77 height 13
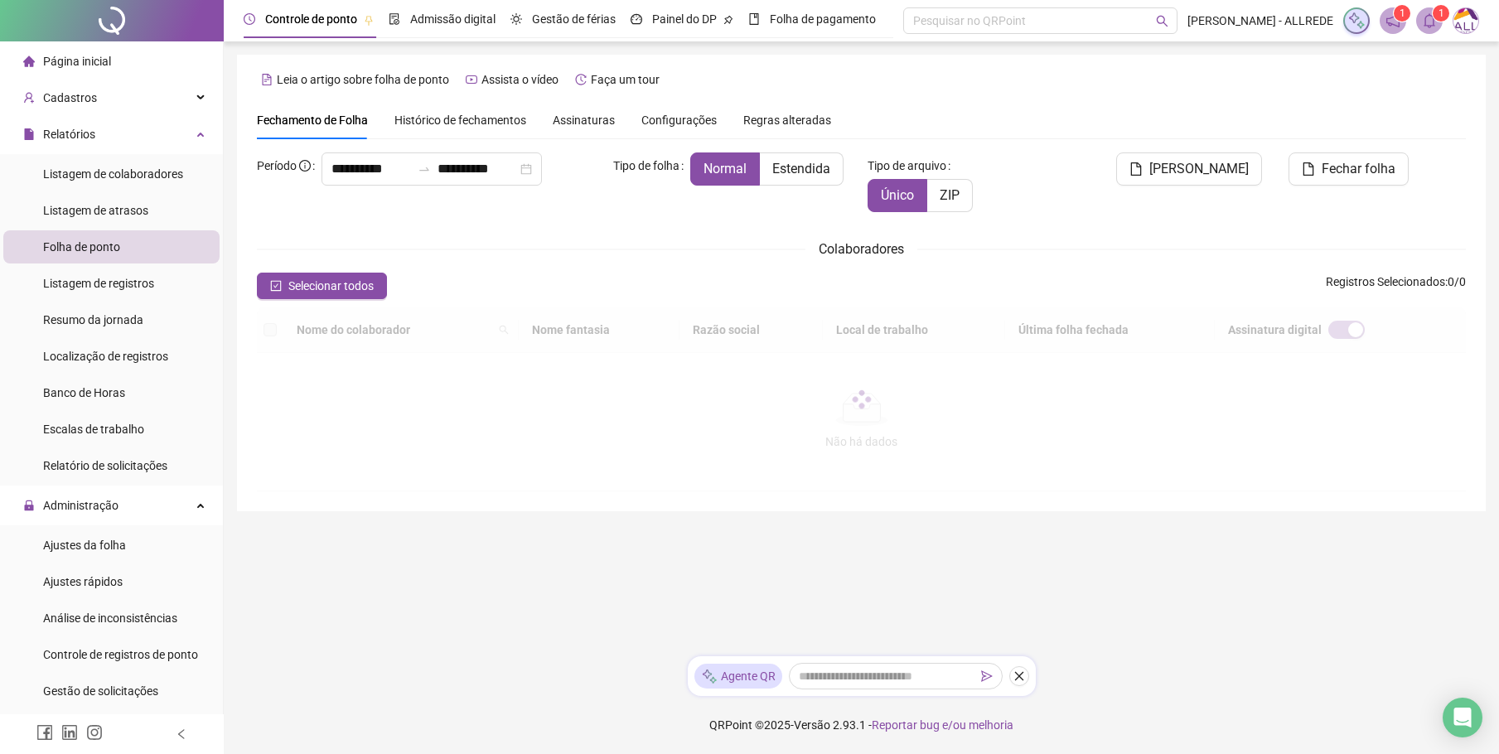
type input "**********"
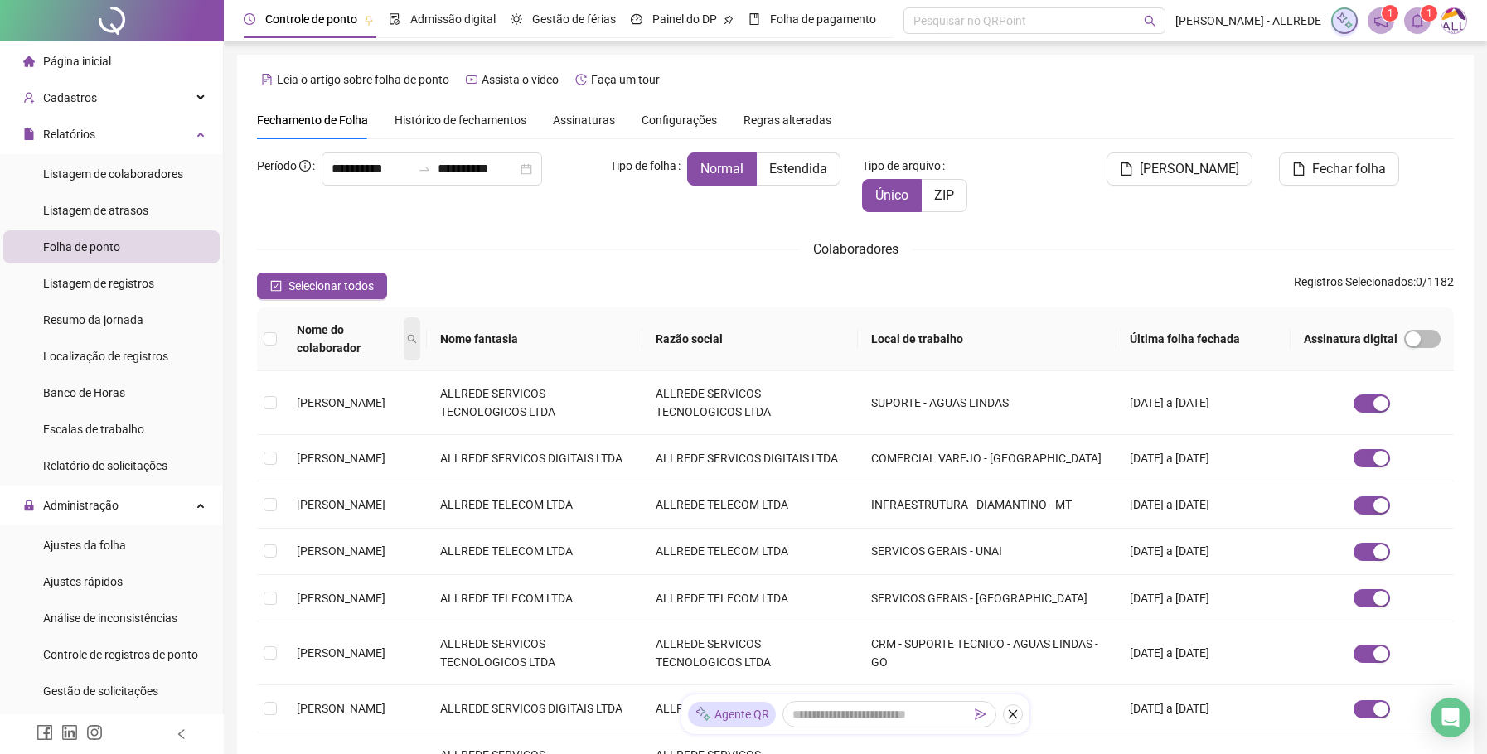
click at [417, 334] on icon "search" at bounding box center [412, 339] width 10 height 10
type input "*********"
click at [344, 388] on span "Buscar" at bounding box center [354, 389] width 36 height 18
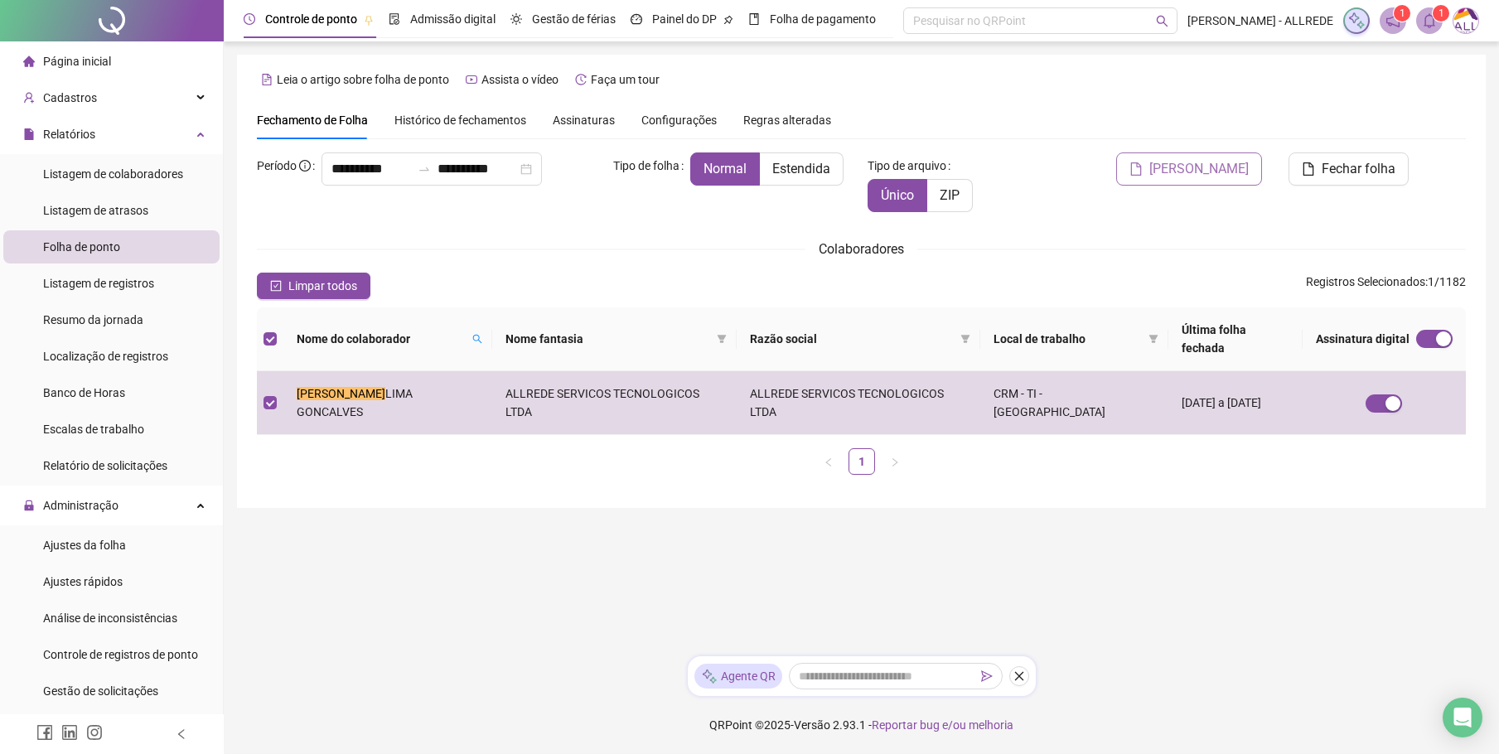
click at [1204, 168] on span "[PERSON_NAME]" at bounding box center [1198, 169] width 99 height 20
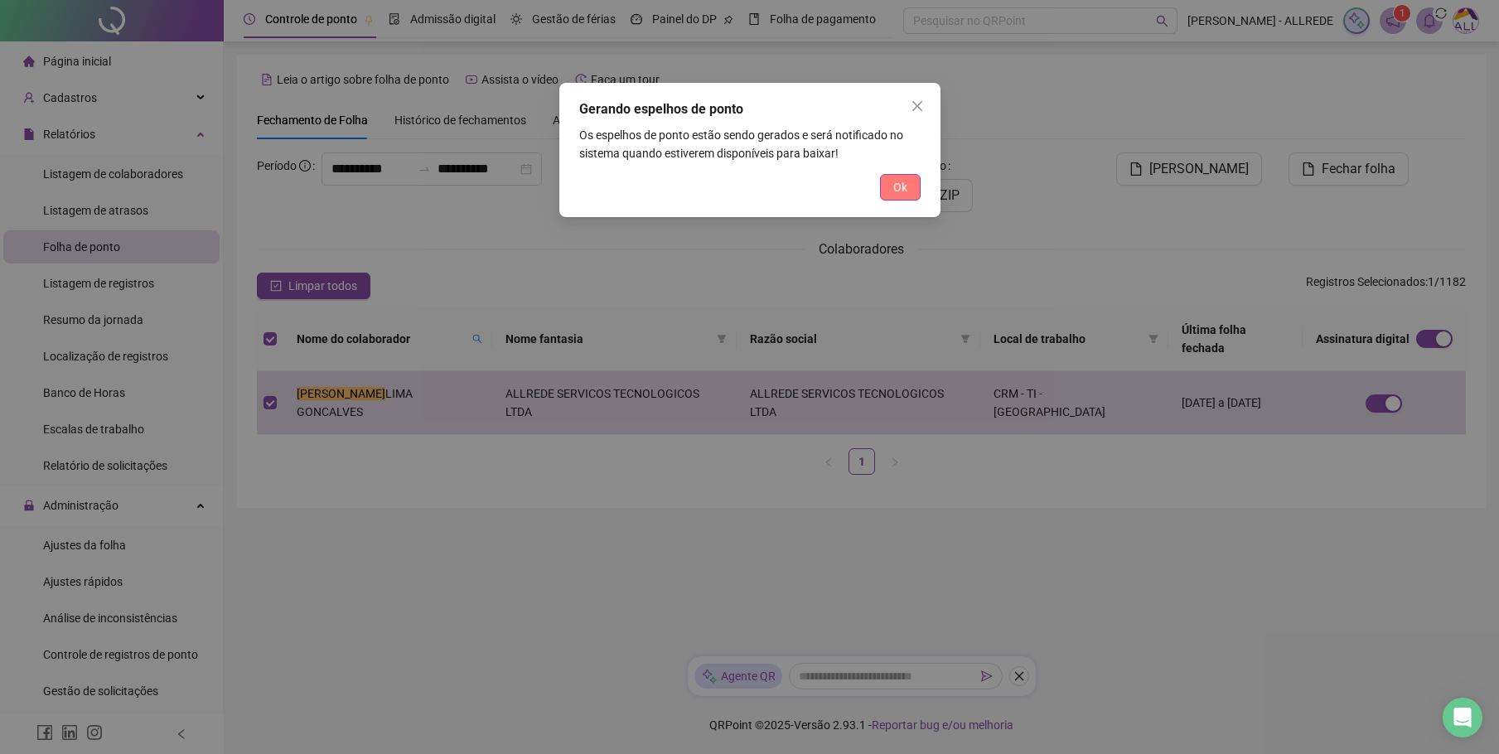
click at [906, 191] on span "Ok" at bounding box center [900, 187] width 14 height 18
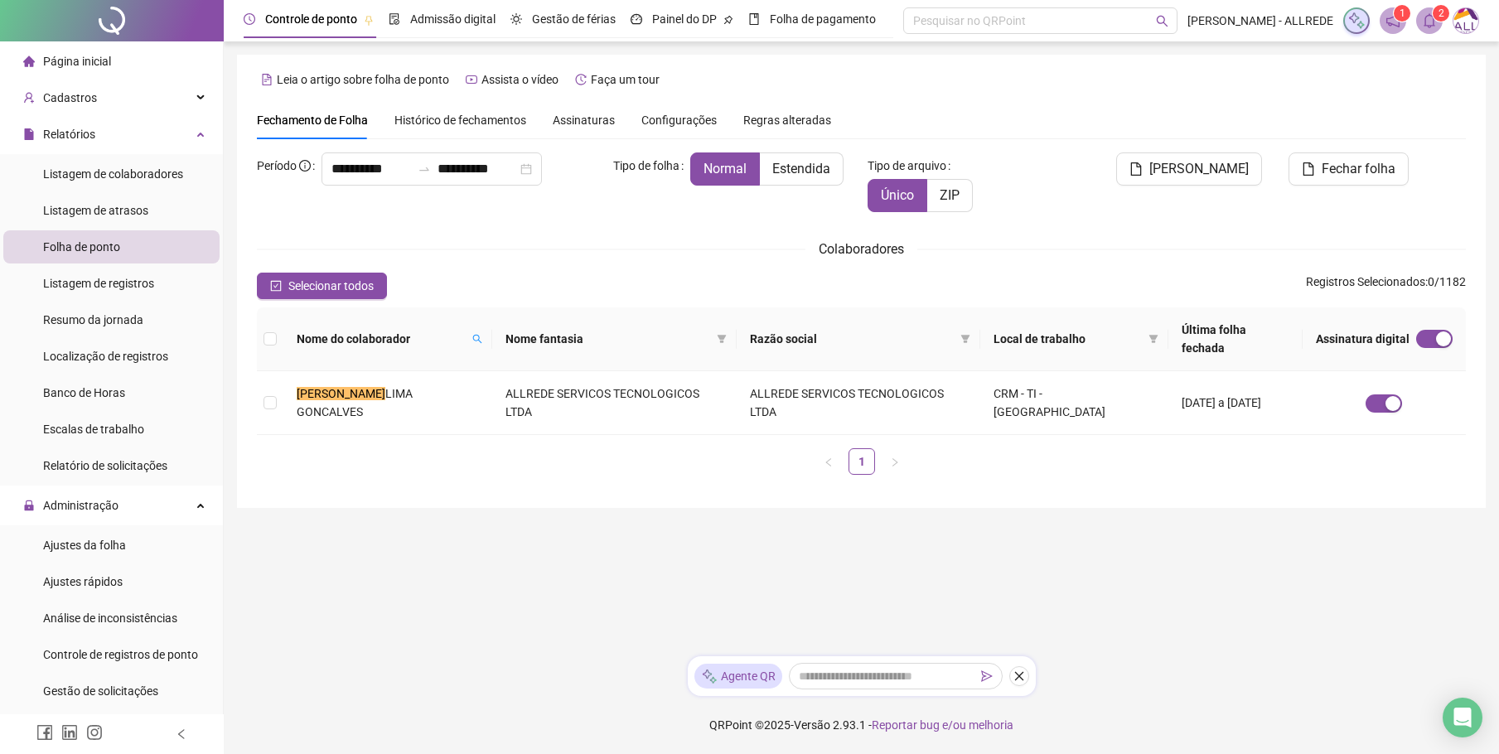
click at [1434, 19] on sup "2" at bounding box center [1441, 13] width 17 height 17
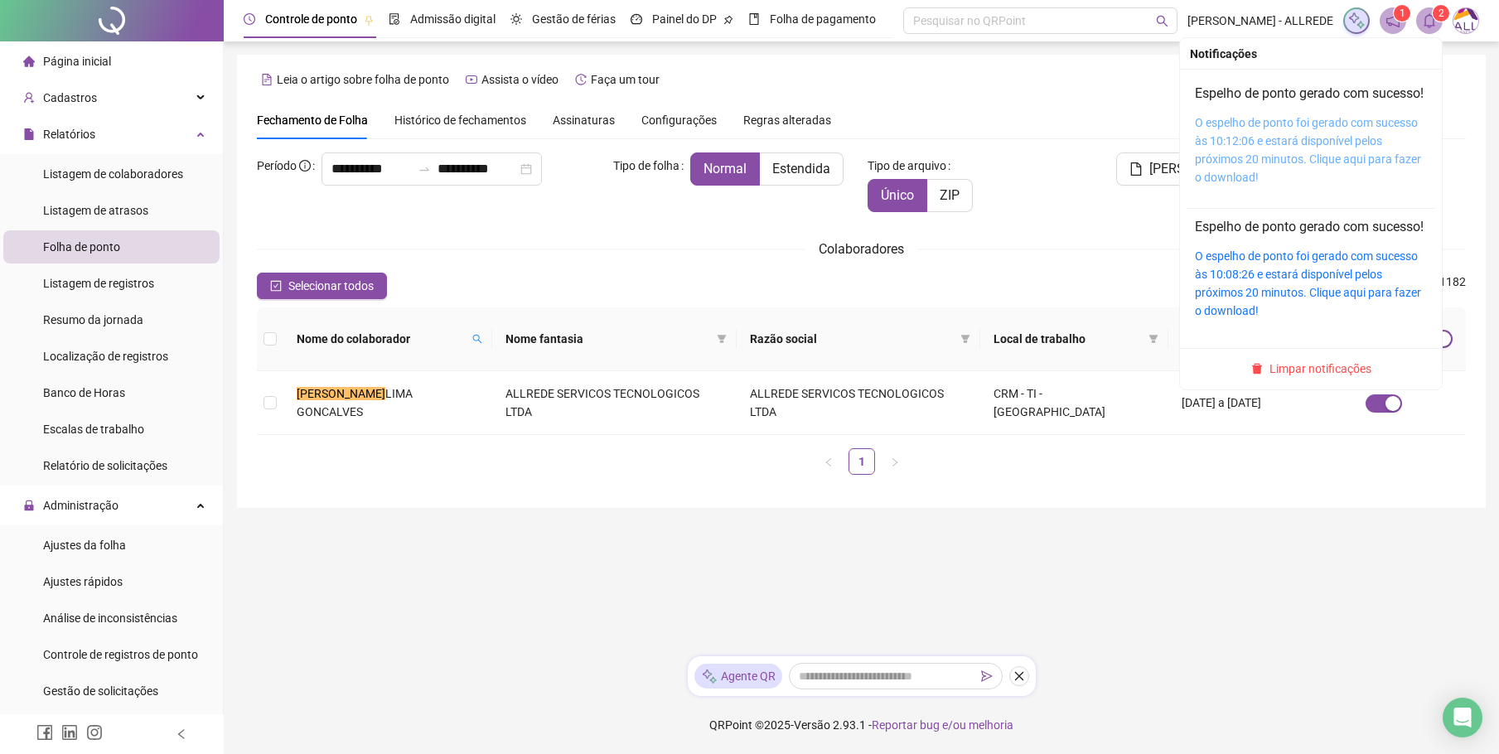
click at [1252, 144] on link "O espelho de ponto foi gerado com sucesso às 10:12:06 e estará disponível pelos…" at bounding box center [1308, 150] width 226 height 68
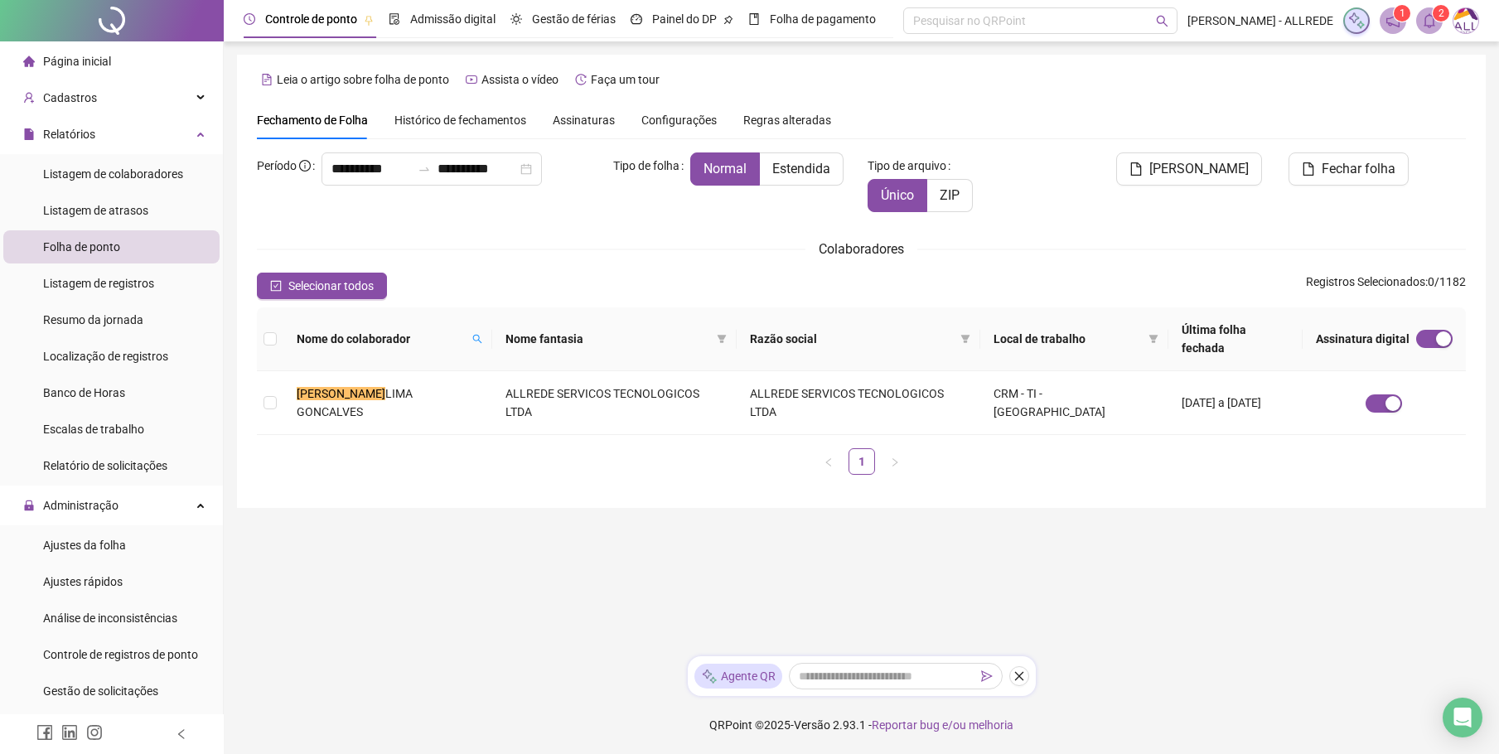
click at [570, 230] on div "**********" at bounding box center [861, 320] width 1209 height 336
click at [635, 457] on div "**********" at bounding box center [861, 281] width 1249 height 453
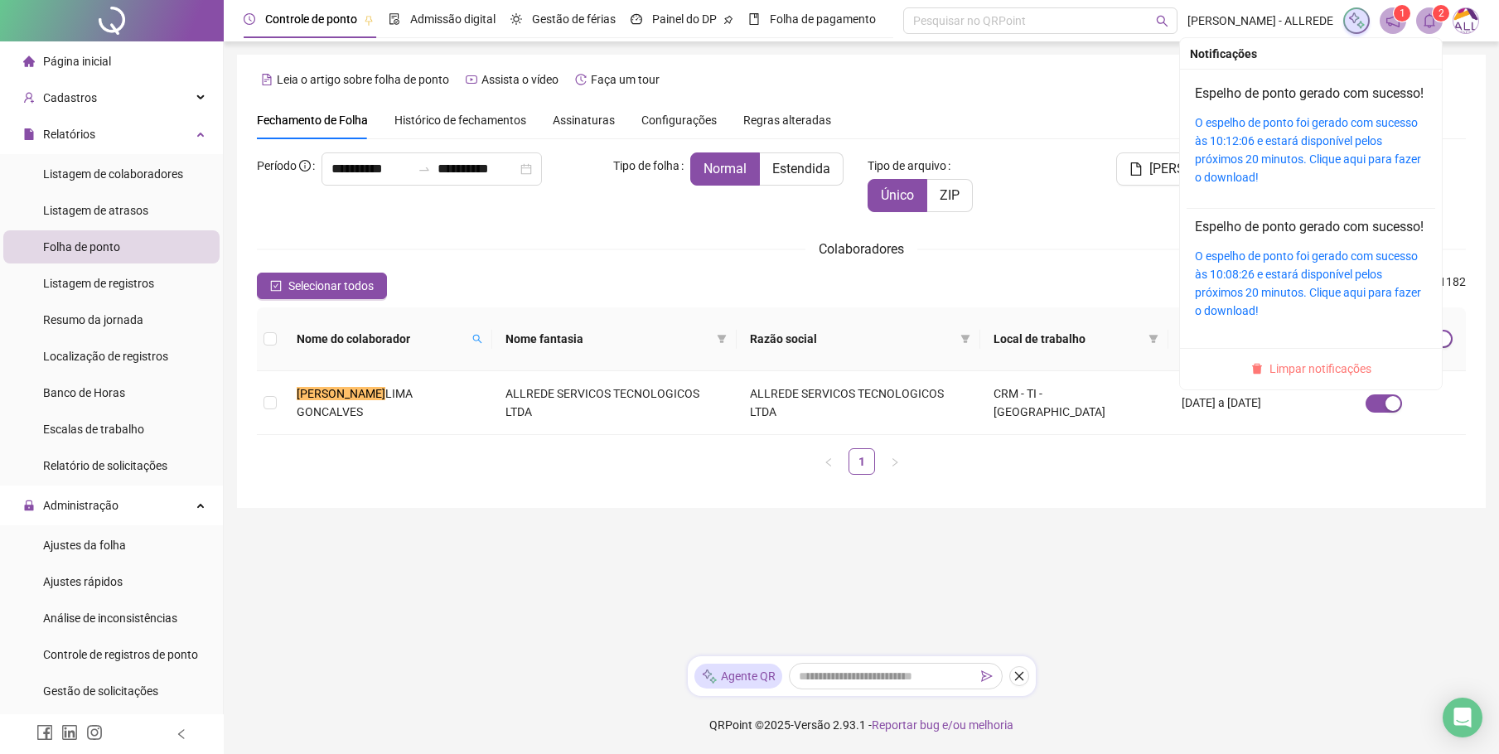
click at [1289, 378] on span "Limpar notificações" at bounding box center [1320, 369] width 102 height 18
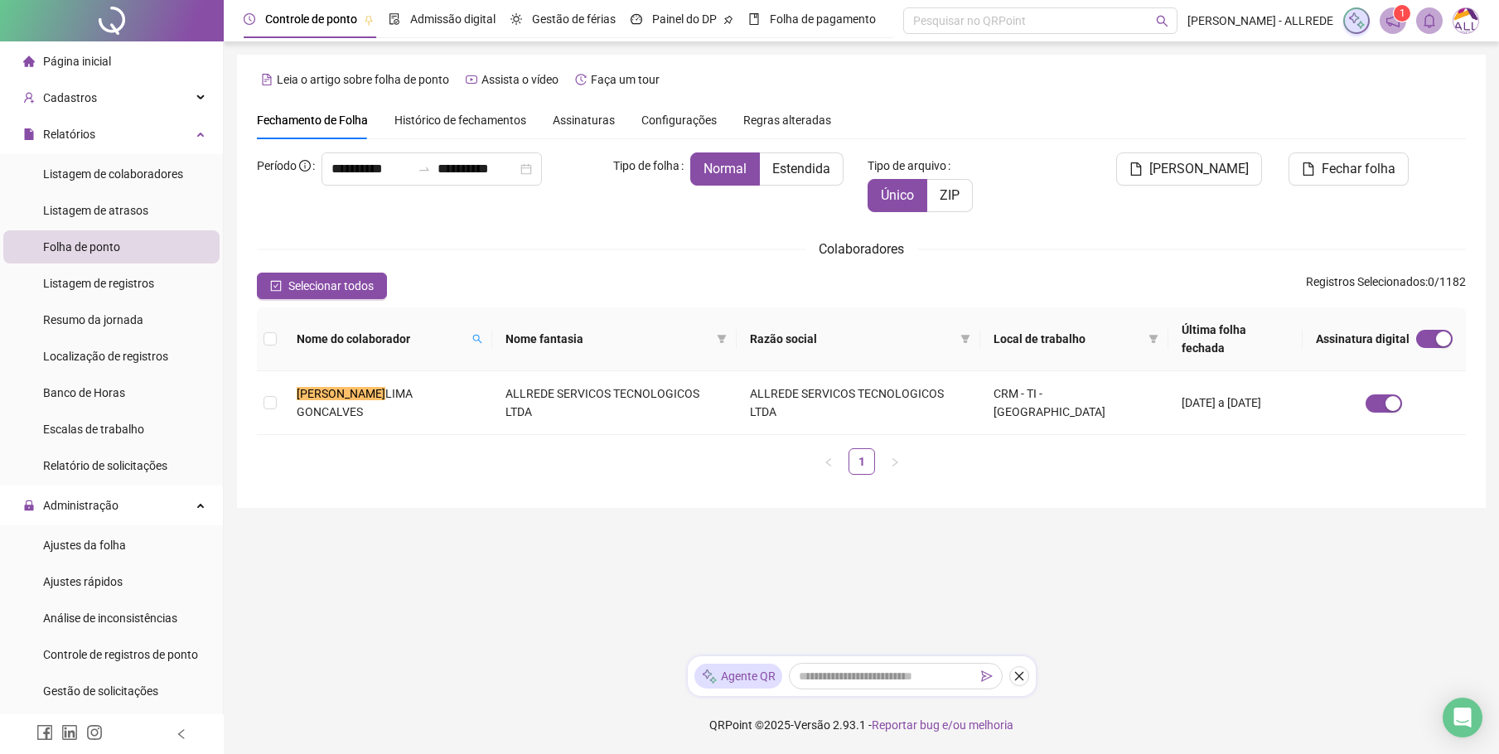
click at [1460, 18] on img at bounding box center [1465, 20] width 25 height 25
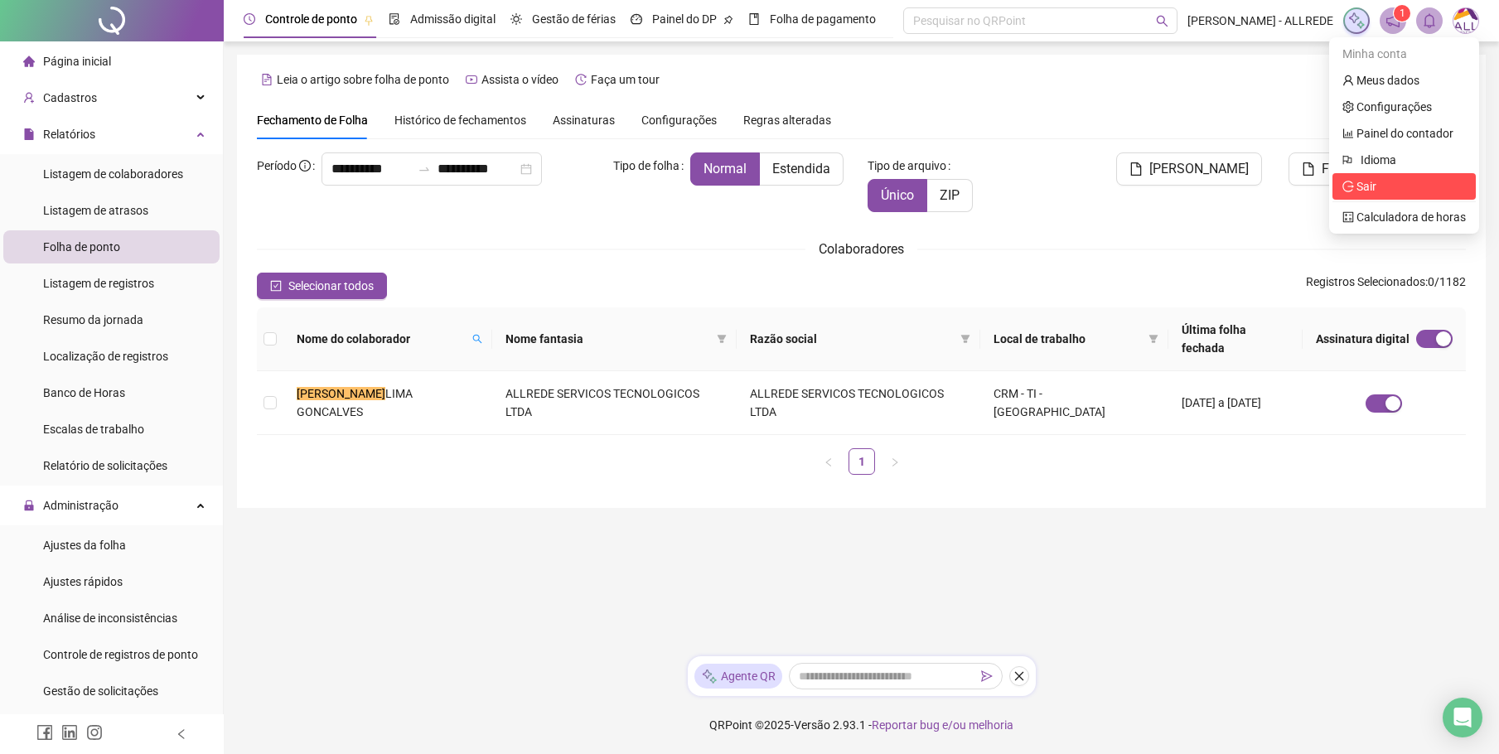
click at [1377, 186] on span "Sair" at bounding box center [1403, 186] width 123 height 18
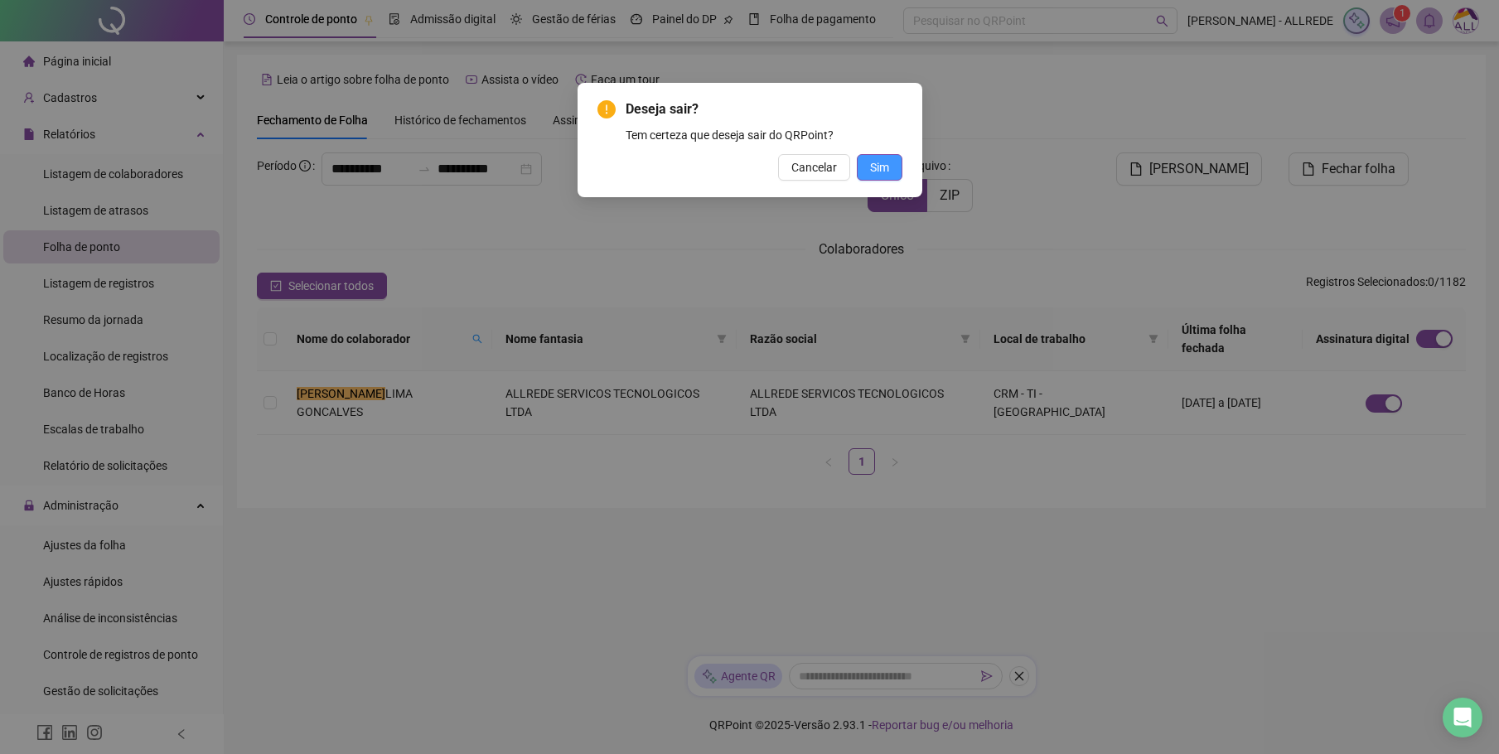
click at [881, 155] on button "Sim" at bounding box center [880, 167] width 46 height 27
